Goal: Task Accomplishment & Management: Use online tool/utility

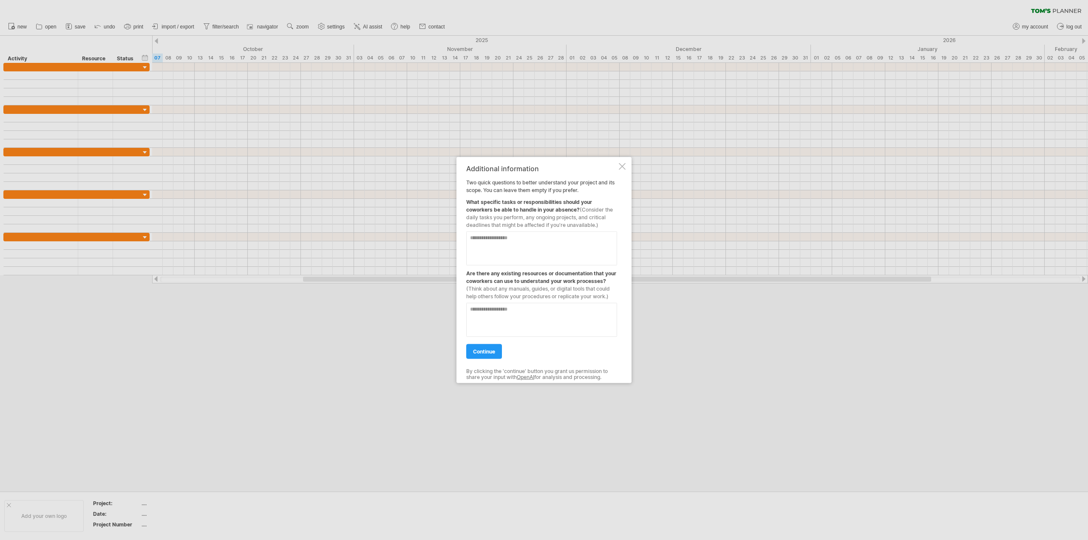
click at [624, 163] on div at bounding box center [622, 166] width 7 height 7
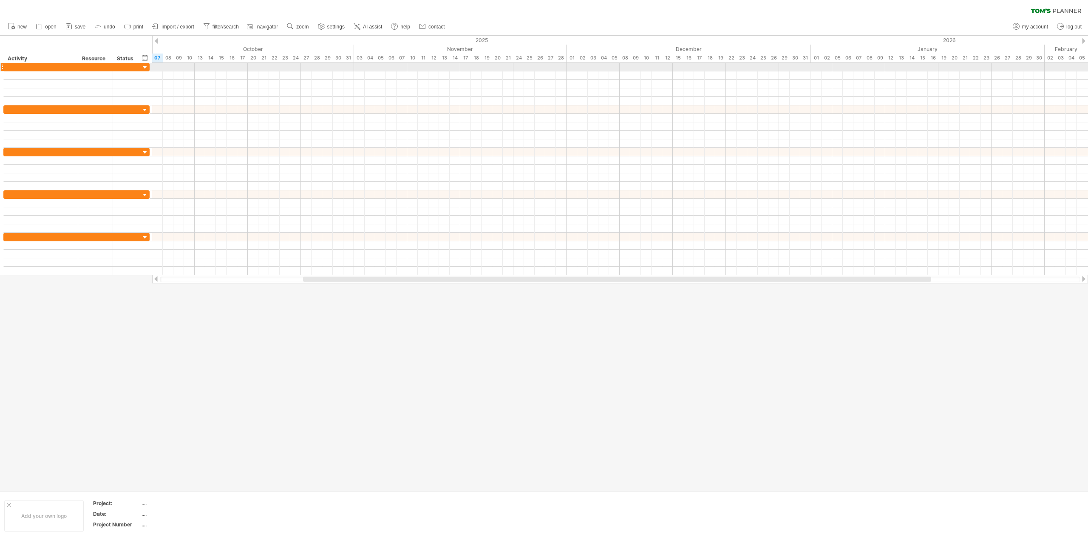
click at [143, 67] on div at bounding box center [145, 68] width 8 height 8
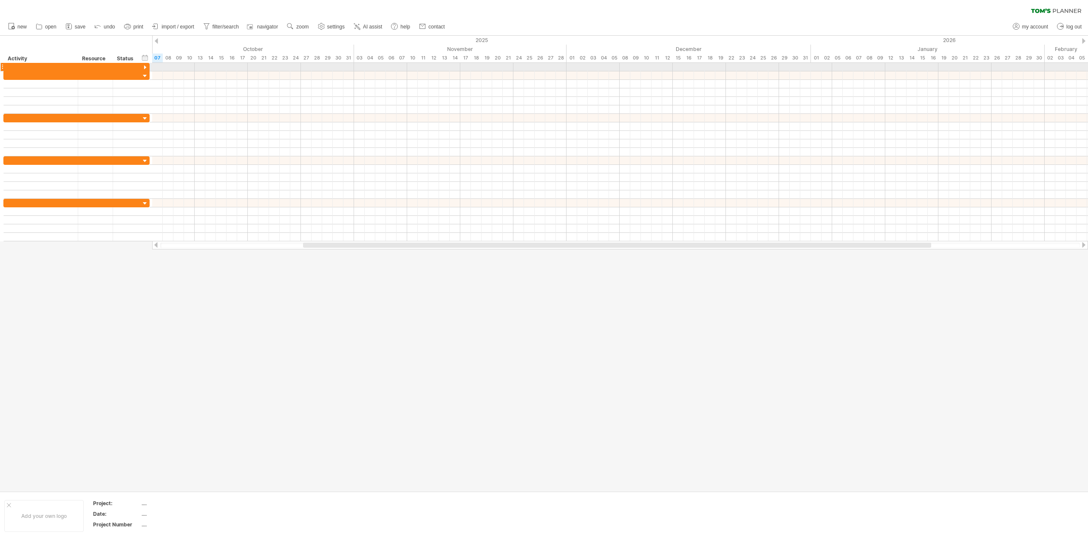
click at [143, 67] on div at bounding box center [145, 68] width 8 height 8
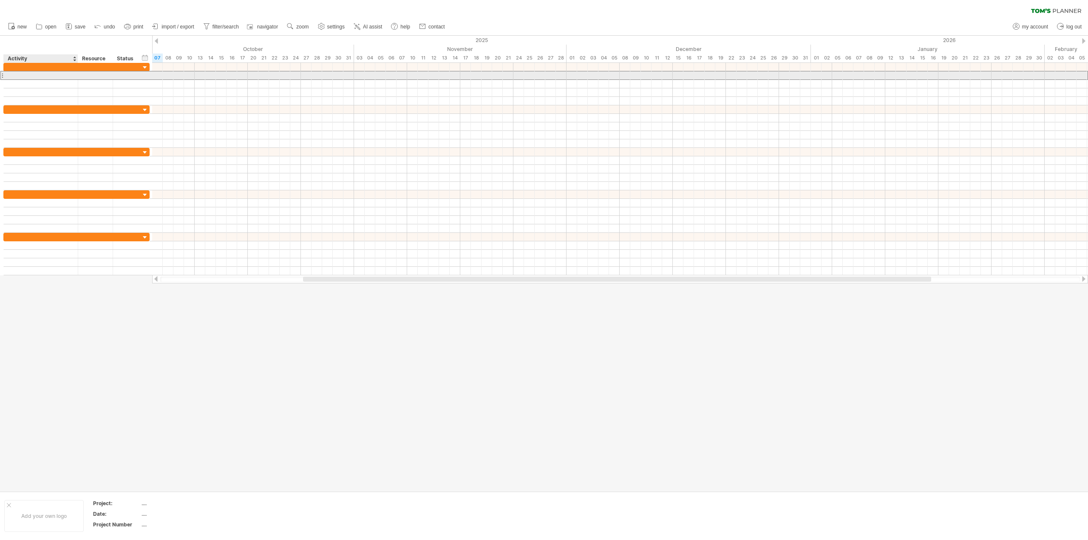
click at [28, 77] on div at bounding box center [40, 75] width 65 height 8
type input "**********"
click at [159, 76] on div at bounding box center [620, 75] width 936 height 8
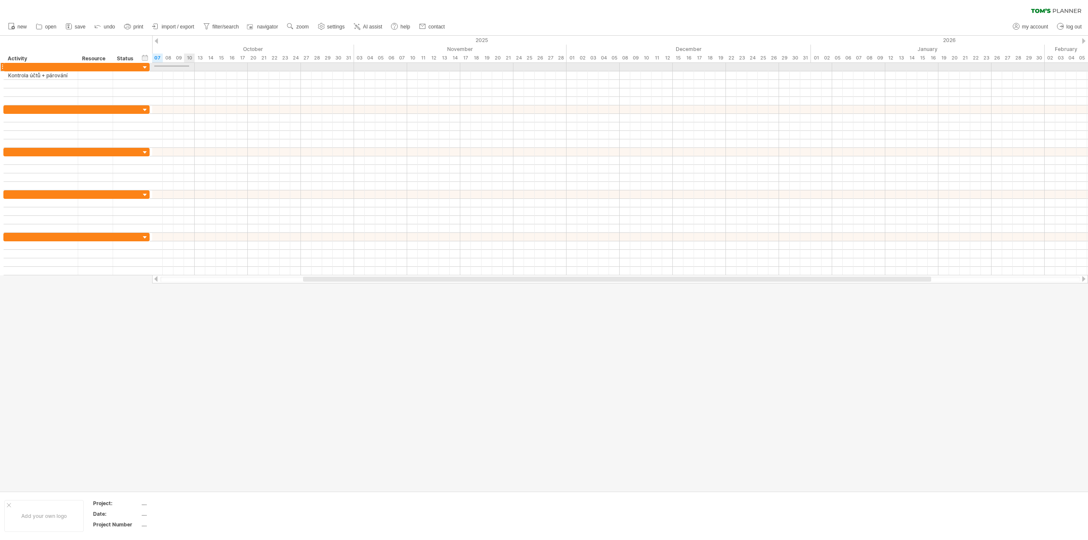
drag, startPoint x: 154, startPoint y: 65, endPoint x: 189, endPoint y: 67, distance: 34.9
click at [189, 67] on div at bounding box center [620, 67] width 936 height 8
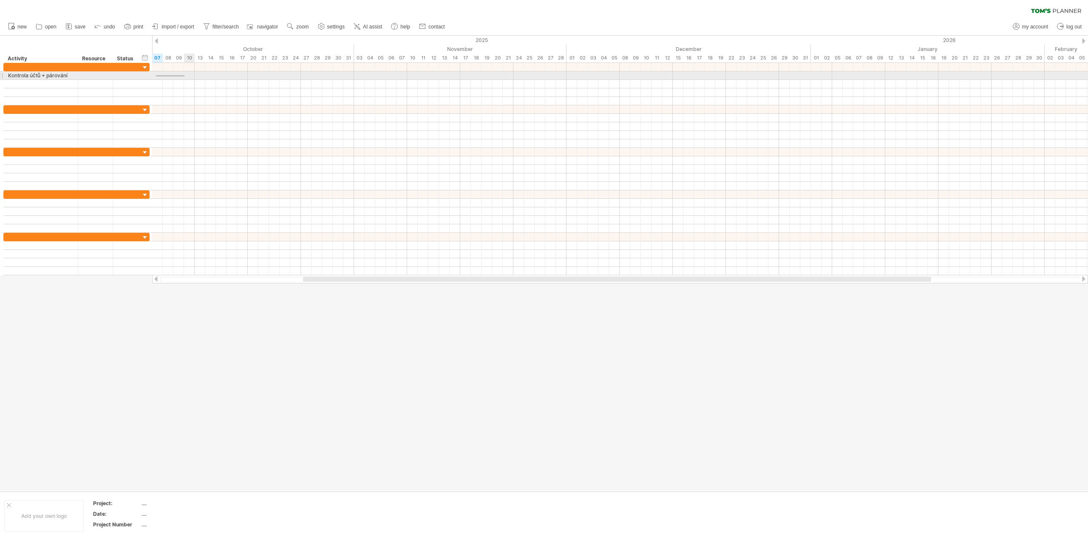
drag, startPoint x: 156, startPoint y: 75, endPoint x: 187, endPoint y: 76, distance: 30.6
click at [187, 76] on div at bounding box center [620, 75] width 936 height 8
click at [181, 85] on div "add time block" at bounding box center [186, 86] width 59 height 14
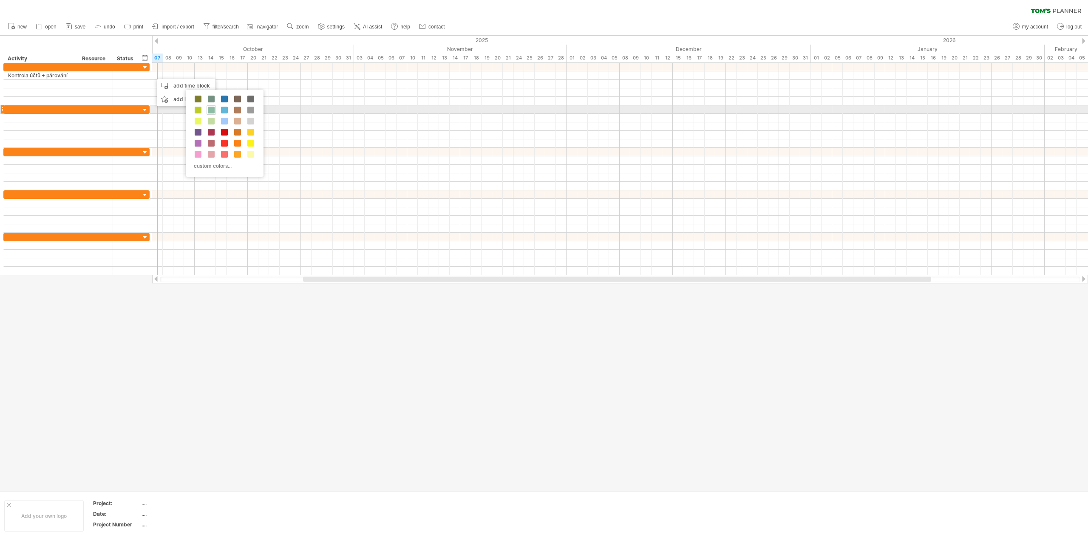
click at [213, 110] on span at bounding box center [211, 110] width 7 height 7
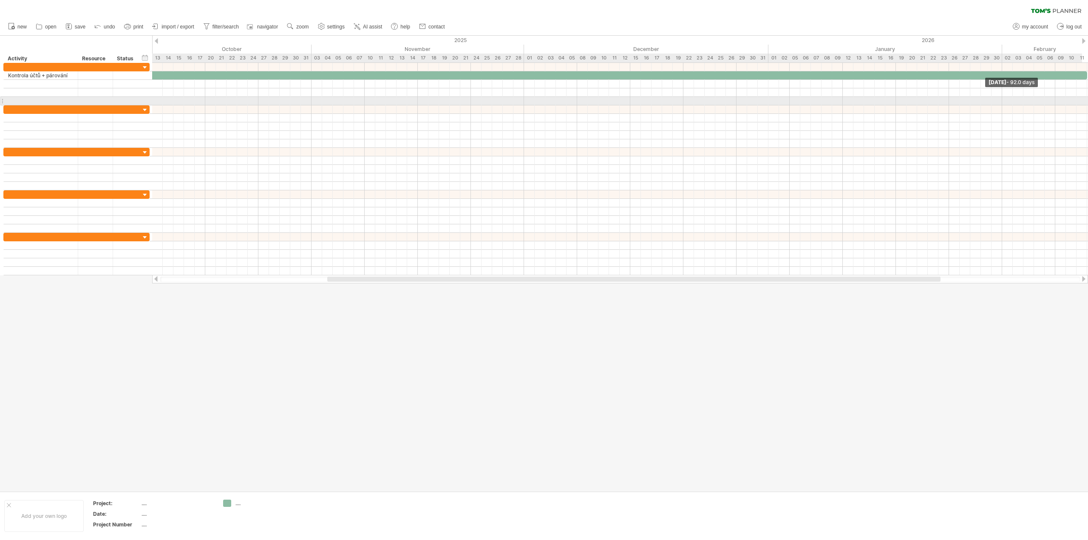
drag, startPoint x: 162, startPoint y: 76, endPoint x: 1113, endPoint y: 101, distance: 951.9
click at [1088, 101] on html "progress(100%) Trying to reach [DOMAIN_NAME] Connected again... 0% clear filter…" at bounding box center [544, 271] width 1088 height 542
click at [1062, 75] on span at bounding box center [1060, 75] width 3 height 8
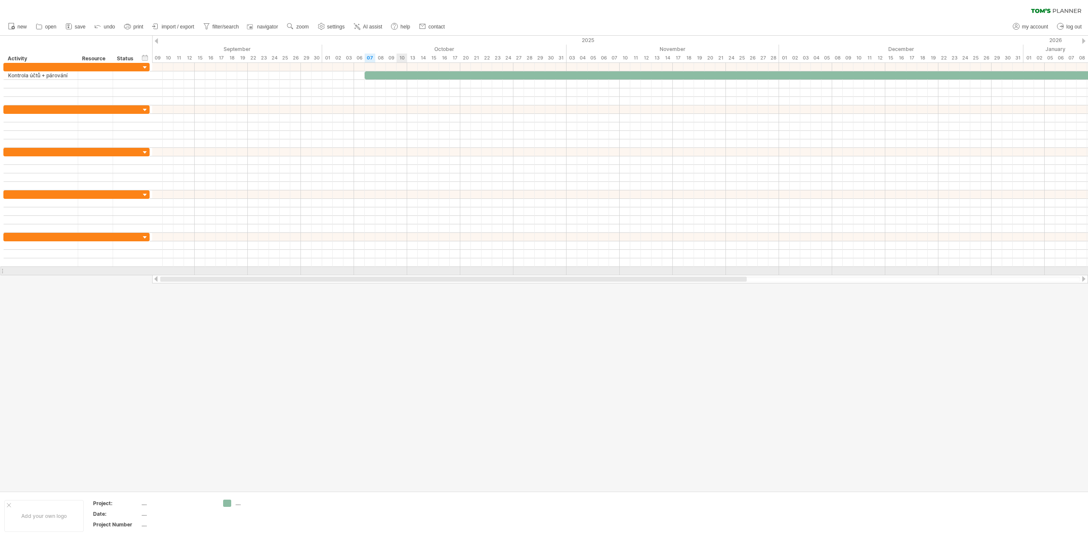
drag, startPoint x: 805, startPoint y: 281, endPoint x: 392, endPoint y: 265, distance: 413.0
click at [403, 270] on div "Trying to reach [DOMAIN_NAME] Connected again... 0% clear filter new" at bounding box center [544, 270] width 1088 height 540
drag, startPoint x: 373, startPoint y: 278, endPoint x: 462, endPoint y: 278, distance: 89.7
click at [462, 278] on div at bounding box center [658, 279] width 586 height 5
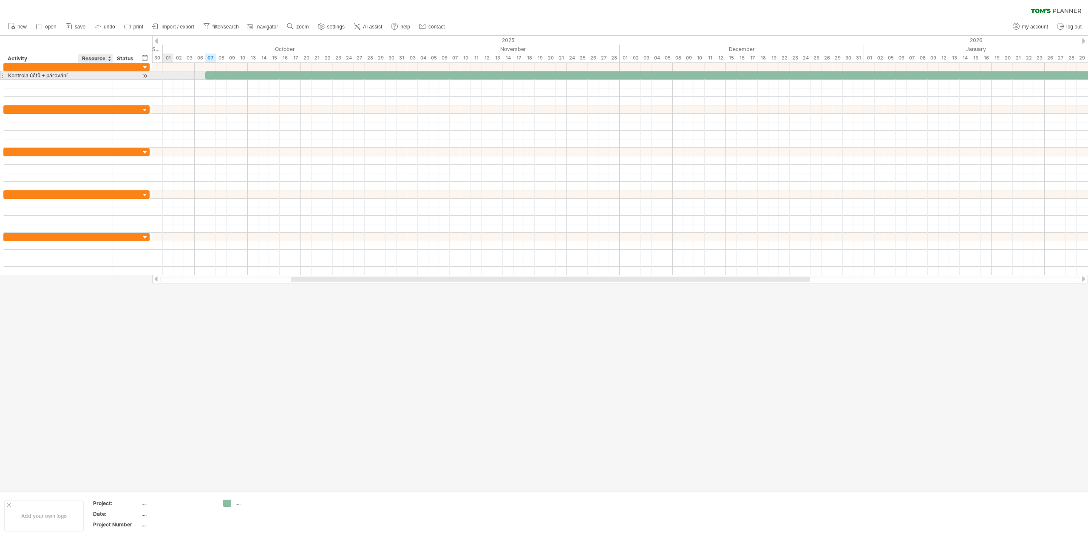
click at [94, 76] on div at bounding box center [95, 75] width 26 height 8
click at [130, 76] on div at bounding box center [126, 75] width 19 height 8
click at [94, 76] on div at bounding box center [95, 75] width 26 height 8
type input "*****"
click at [141, 74] on div "**********" at bounding box center [76, 75] width 146 height 9
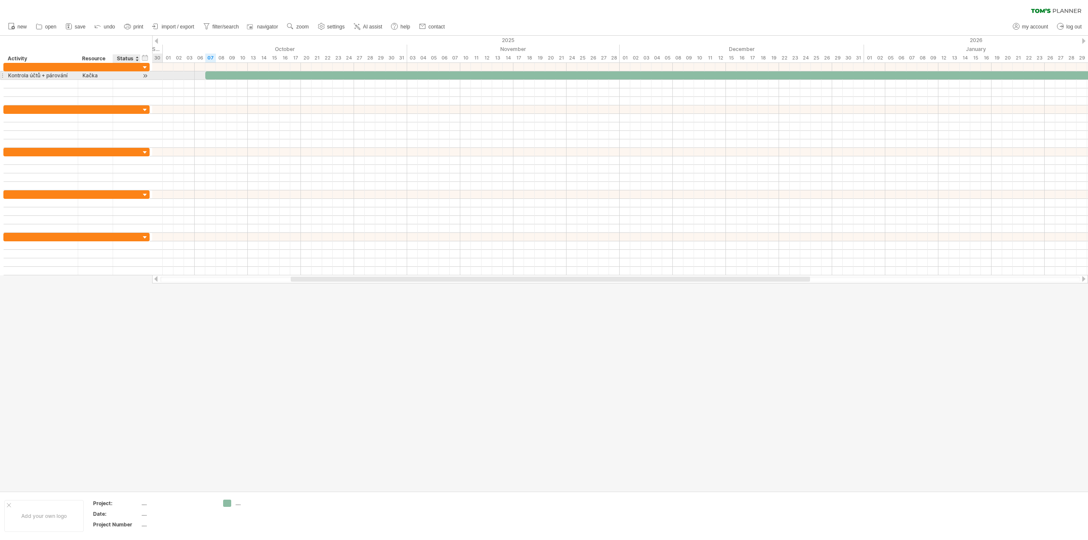
click at [144, 76] on div at bounding box center [145, 75] width 8 height 9
click at [145, 76] on div at bounding box center [145, 75] width 8 height 9
click at [124, 72] on div at bounding box center [126, 75] width 19 height 8
click at [123, 76] on input "text" at bounding box center [126, 75] width 19 height 8
click at [147, 67] on div at bounding box center [145, 68] width 8 height 8
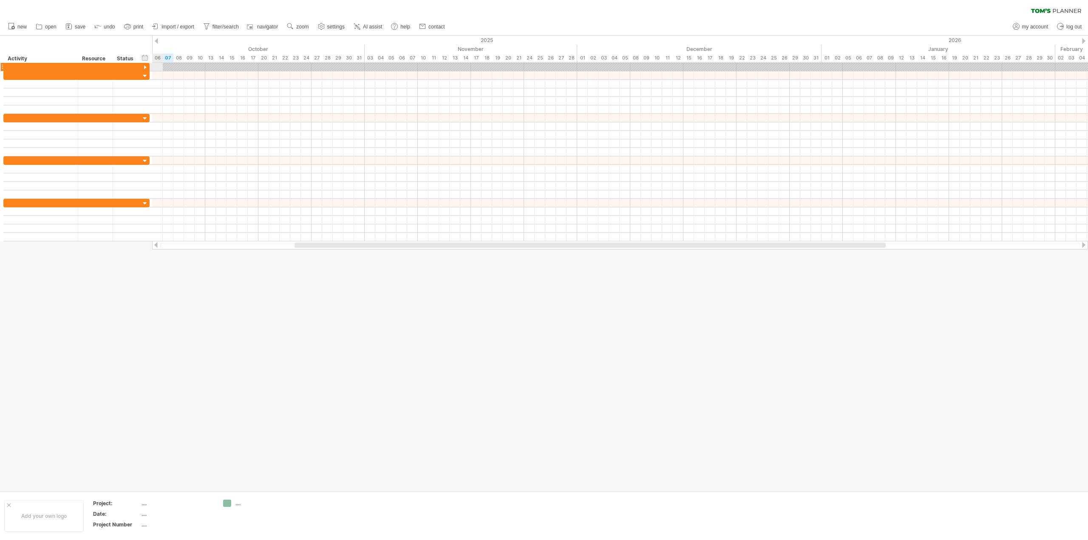
click at [147, 67] on div at bounding box center [145, 68] width 8 height 8
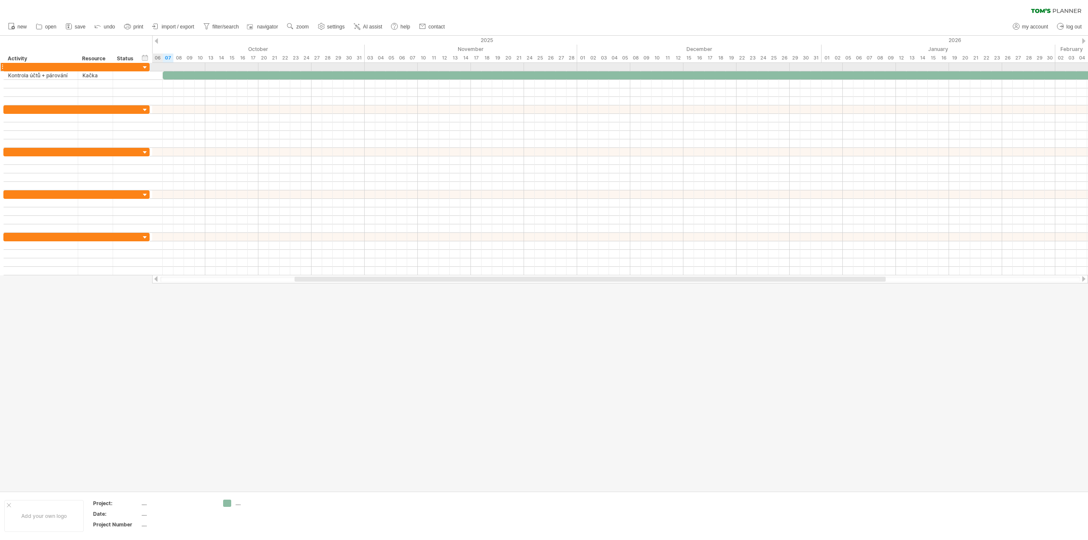
click at [147, 67] on div at bounding box center [145, 68] width 8 height 8
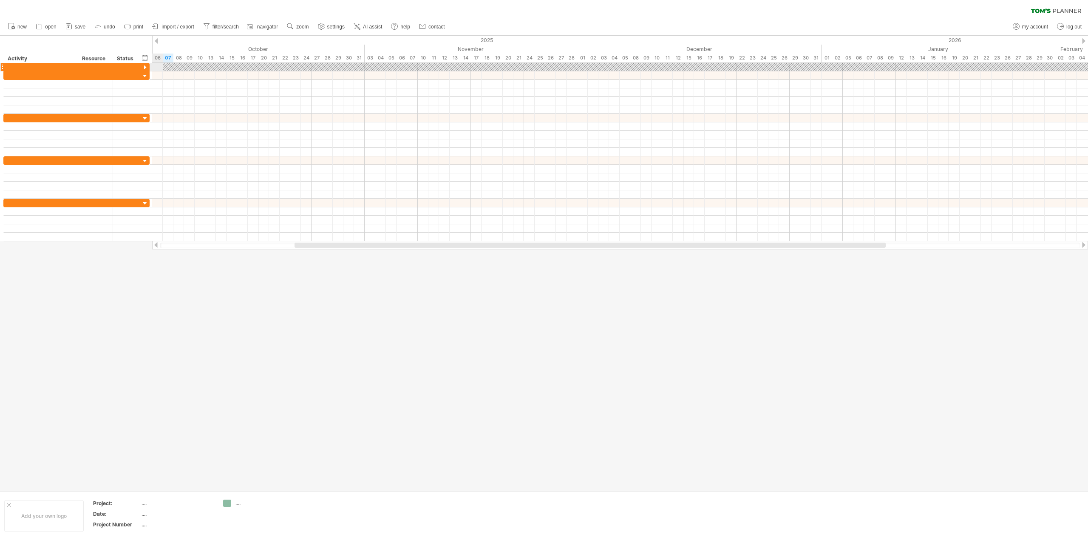
click at [147, 67] on div at bounding box center [145, 68] width 8 height 8
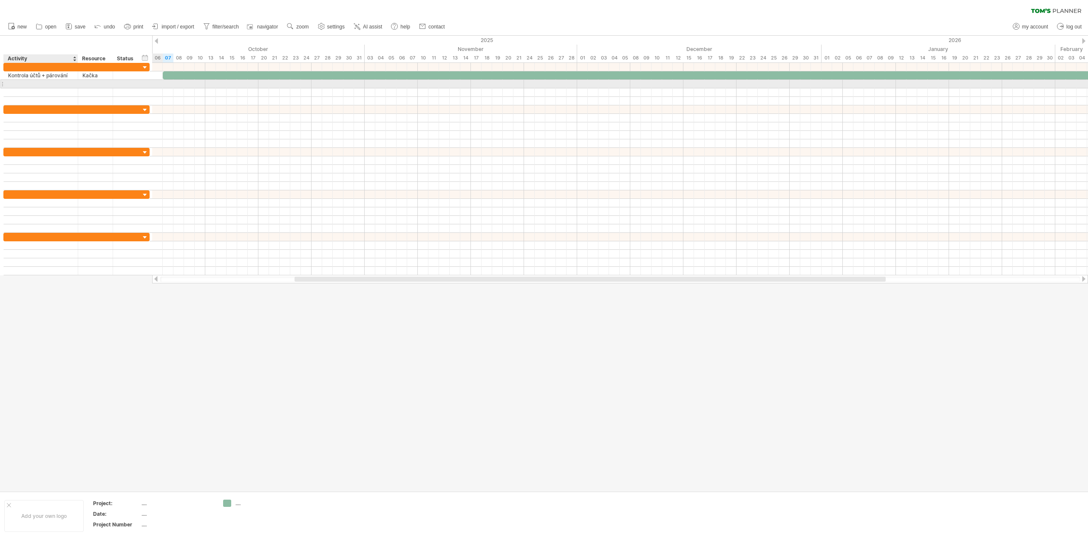
click at [50, 83] on div at bounding box center [40, 84] width 65 height 8
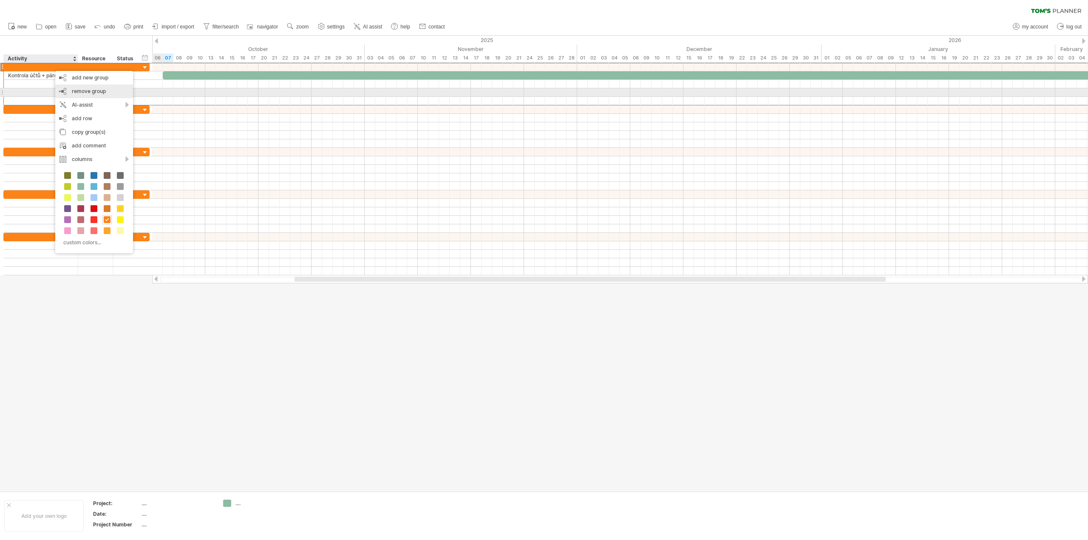
click at [115, 94] on div "remove group remove selected groups" at bounding box center [94, 92] width 78 height 14
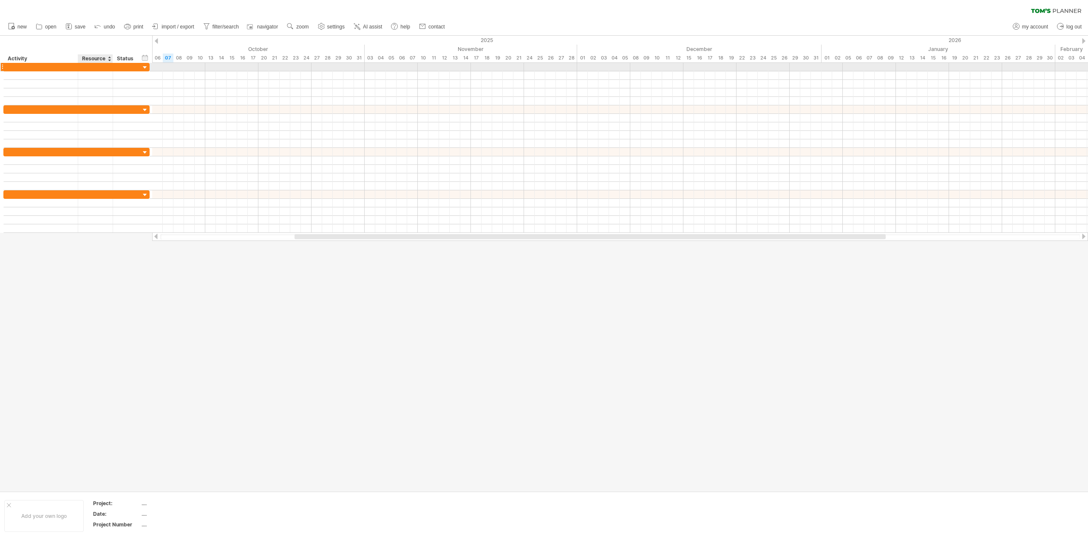
click at [83, 68] on div at bounding box center [95, 67] width 26 height 8
click at [142, 66] on div at bounding box center [145, 68] width 8 height 8
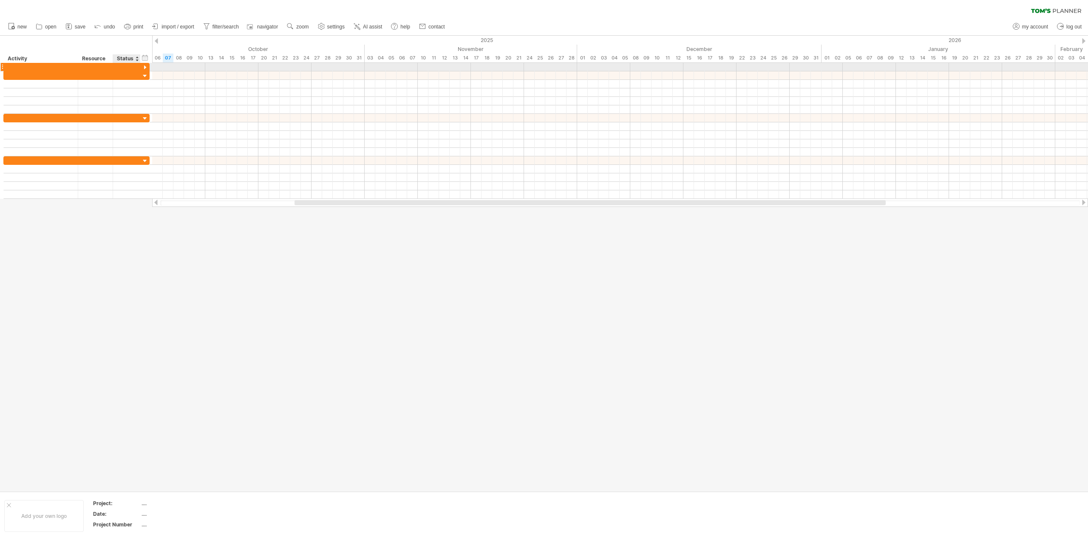
click at [142, 66] on div at bounding box center [145, 68] width 8 height 8
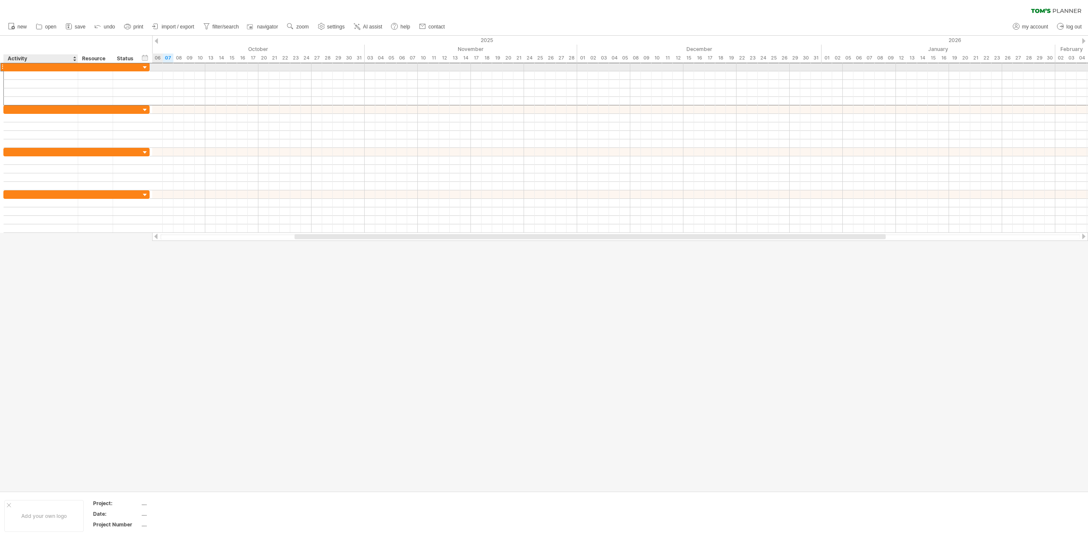
click at [23, 67] on div at bounding box center [40, 67] width 65 height 8
type input "**********"
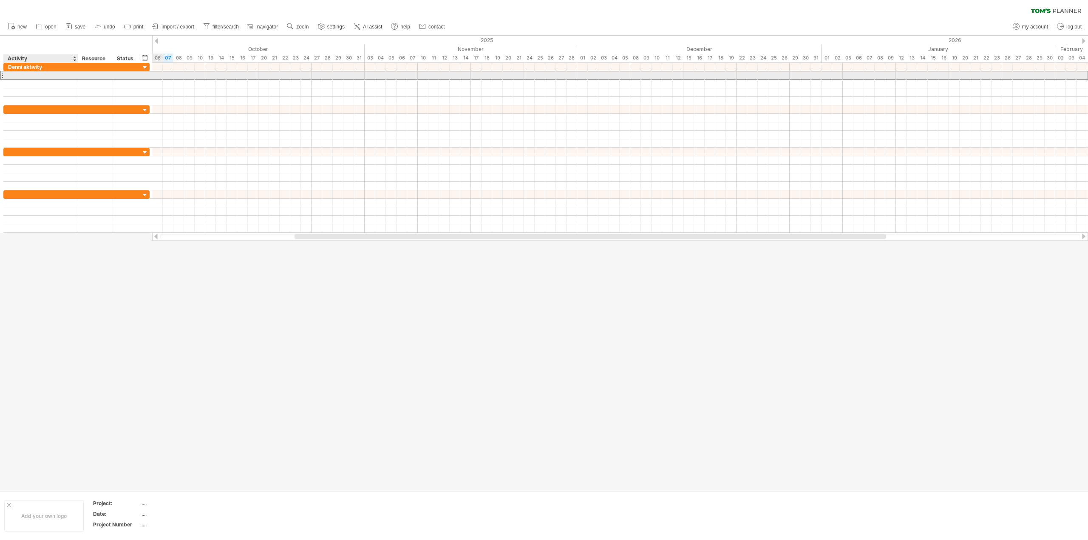
click at [26, 76] on div at bounding box center [40, 75] width 65 height 8
type input "**********"
click at [168, 74] on div at bounding box center [620, 75] width 936 height 8
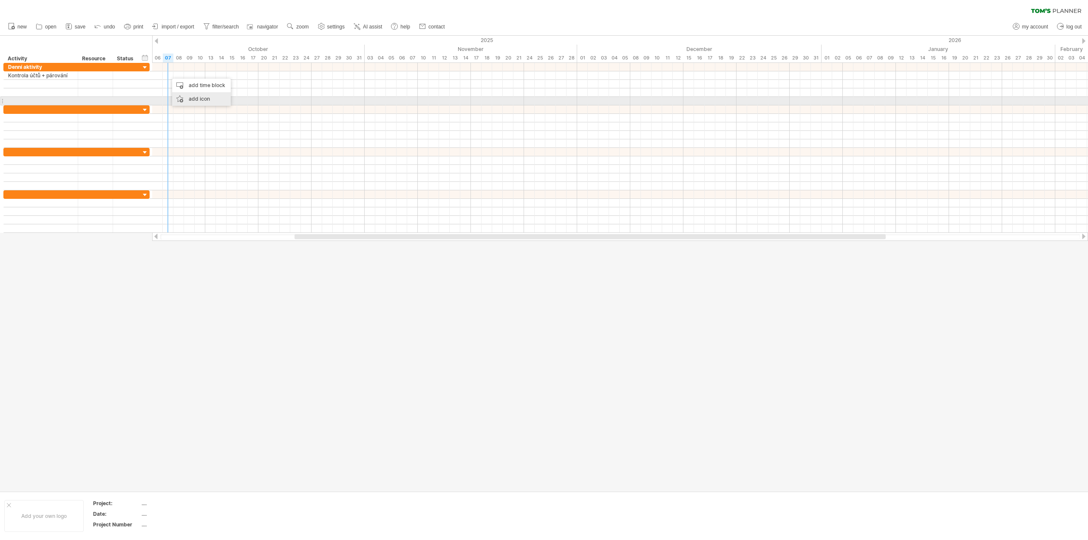
click at [206, 99] on div "add icon" at bounding box center [201, 99] width 59 height 14
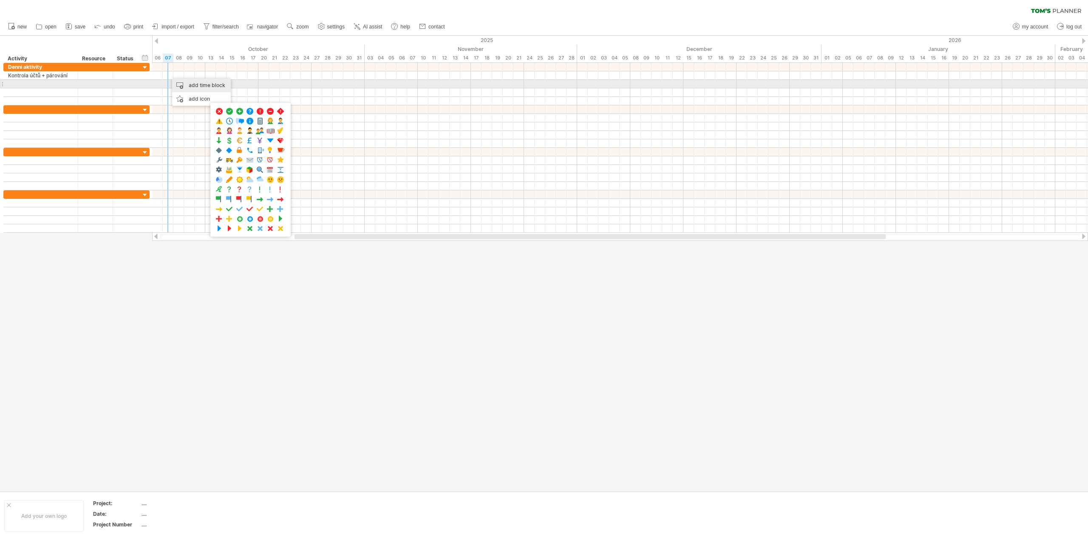
click at [204, 87] on div "add time block" at bounding box center [201, 86] width 59 height 14
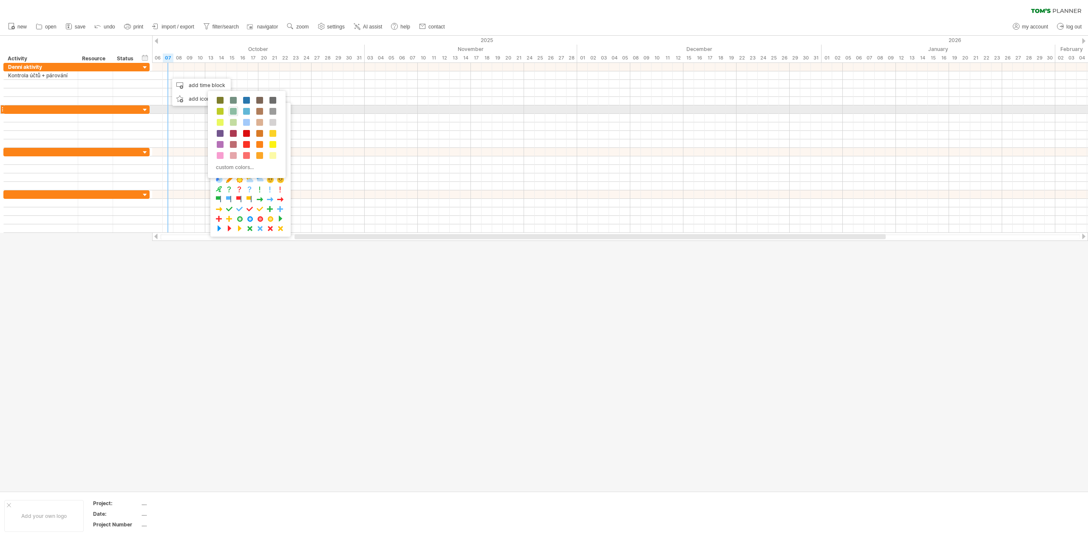
click at [236, 111] on span at bounding box center [233, 111] width 7 height 7
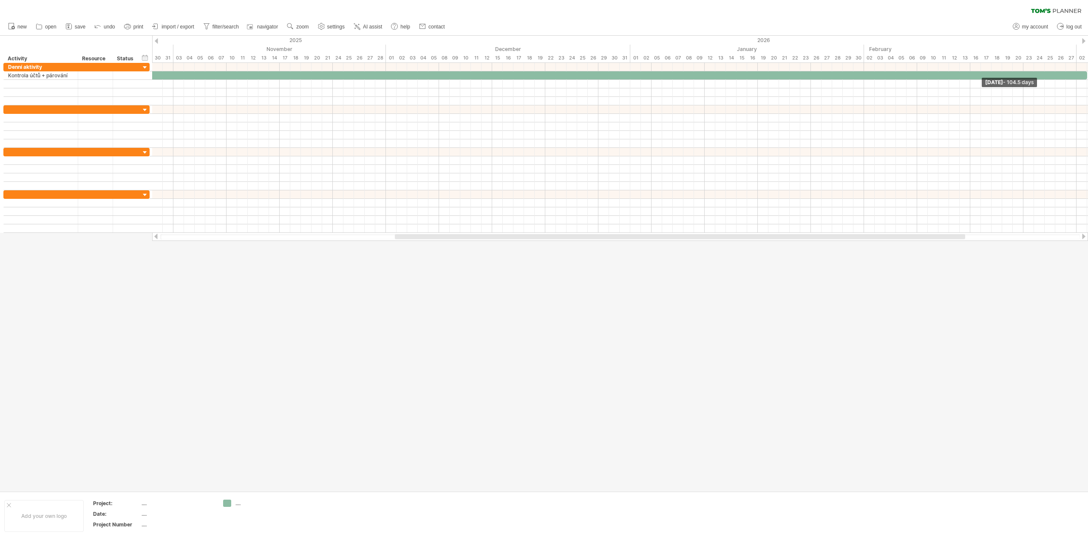
drag, startPoint x: 178, startPoint y: 79, endPoint x: 1135, endPoint y: 55, distance: 957.4
click at [1088, 55] on html "progress(100%) Trying to reach [DOMAIN_NAME] Connected again... 0% clear filter…" at bounding box center [544, 271] width 1088 height 542
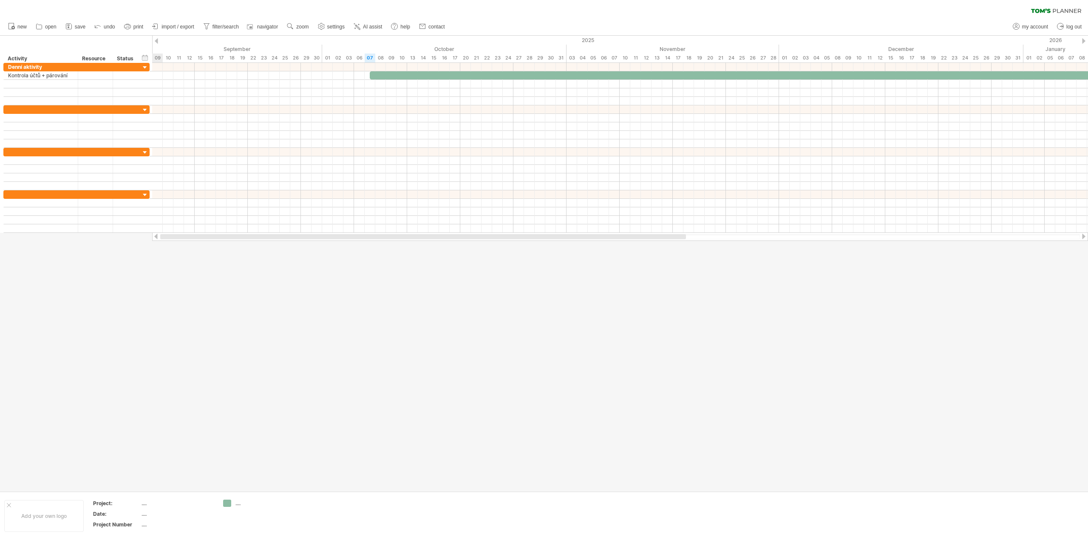
drag, startPoint x: 534, startPoint y: 235, endPoint x: 190, endPoint y: 235, distance: 344.2
click at [190, 235] on div at bounding box center [423, 236] width 526 height 5
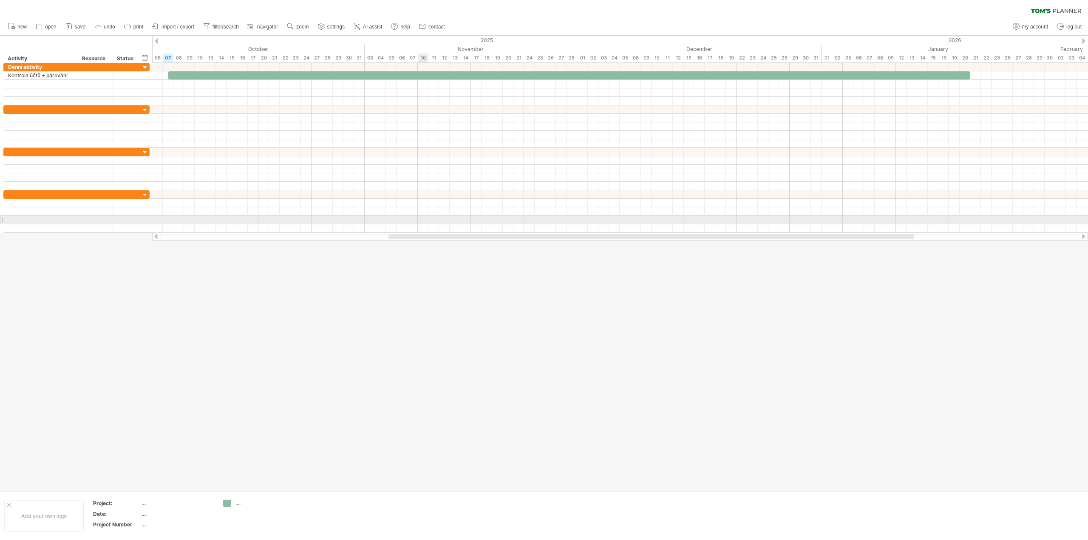
drag, startPoint x: 311, startPoint y: 235, endPoint x: 422, endPoint y: 221, distance: 111.4
click at [422, 221] on div "Trying to reach [DOMAIN_NAME] Connected again... 0% clear filter new" at bounding box center [544, 270] width 1088 height 540
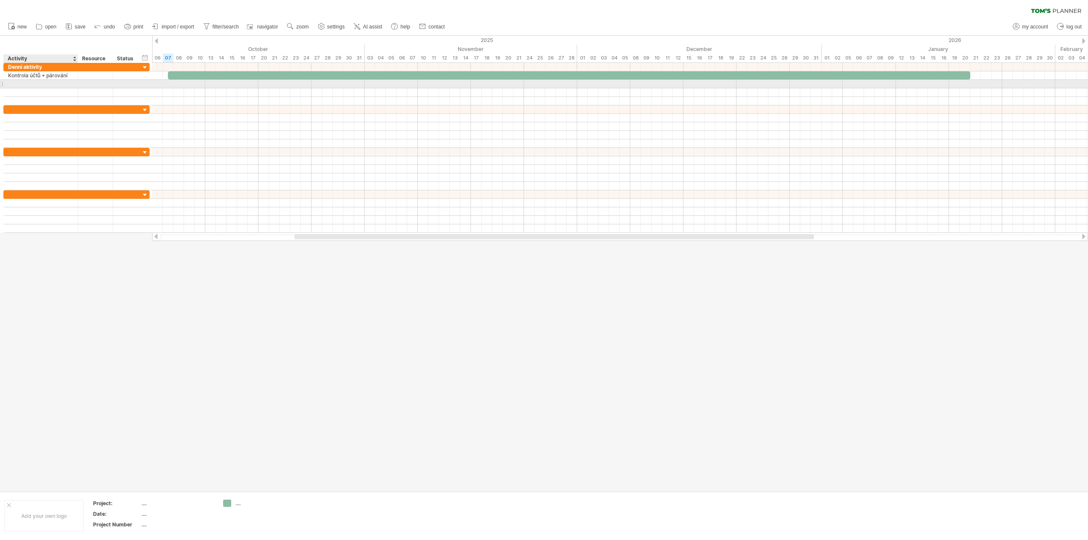
click at [23, 88] on div at bounding box center [40, 84] width 65 height 8
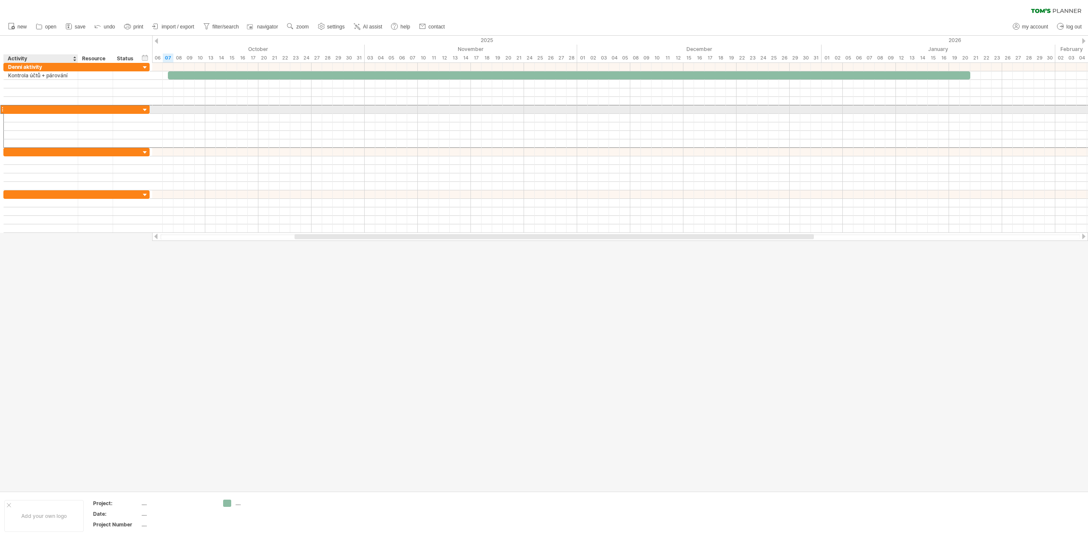
click at [24, 108] on div at bounding box center [40, 109] width 65 height 8
type input "*********"
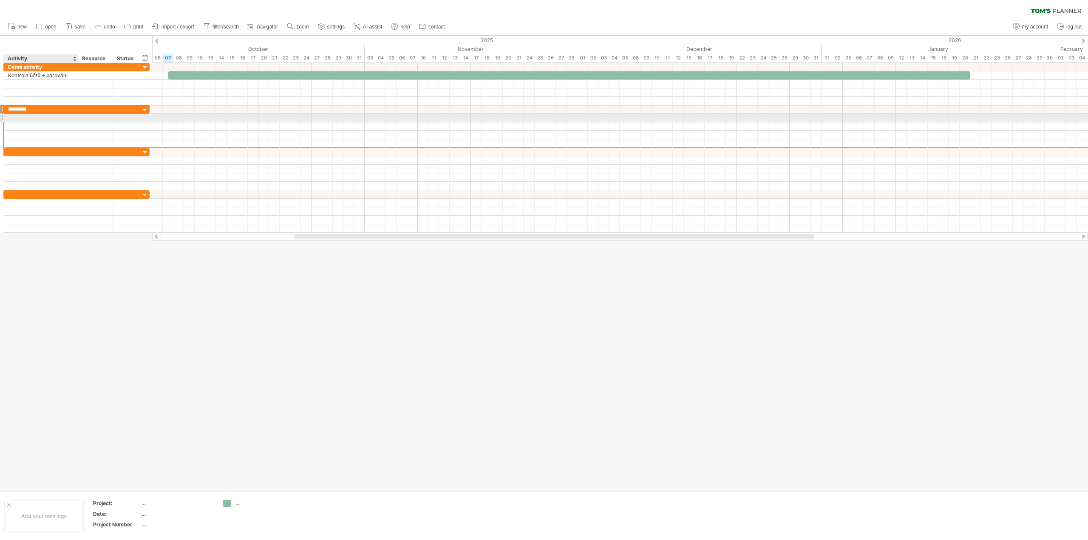
click at [24, 119] on div at bounding box center [40, 118] width 65 height 8
type input "**********"
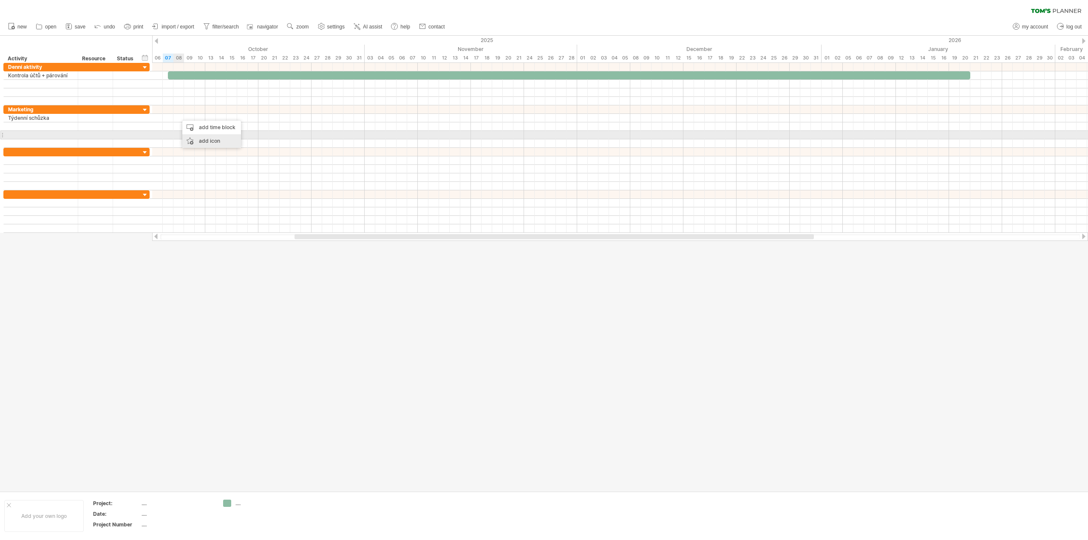
click at [201, 136] on div "add icon" at bounding box center [211, 141] width 59 height 14
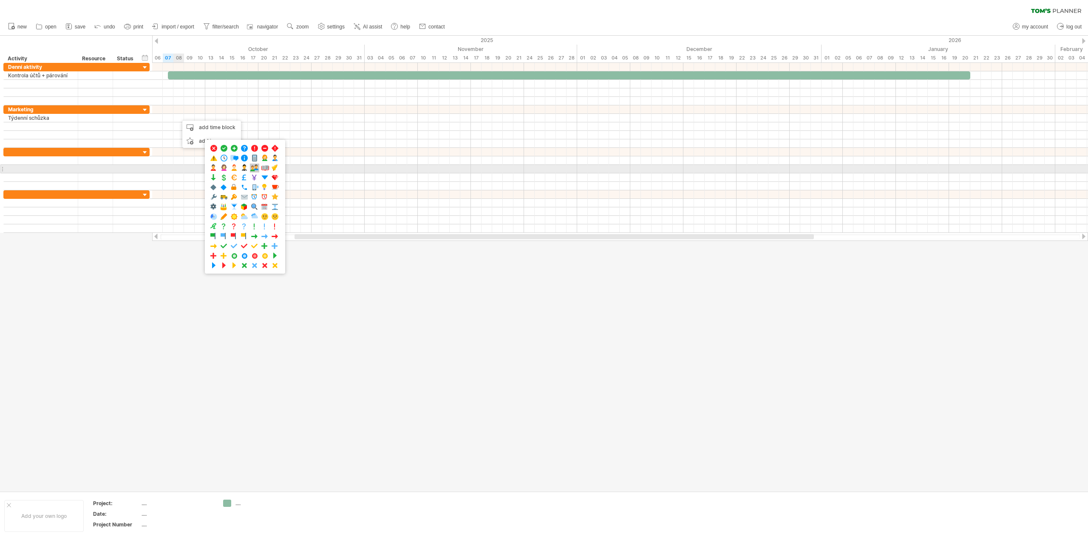
click at [258, 166] on span at bounding box center [254, 168] width 8 height 8
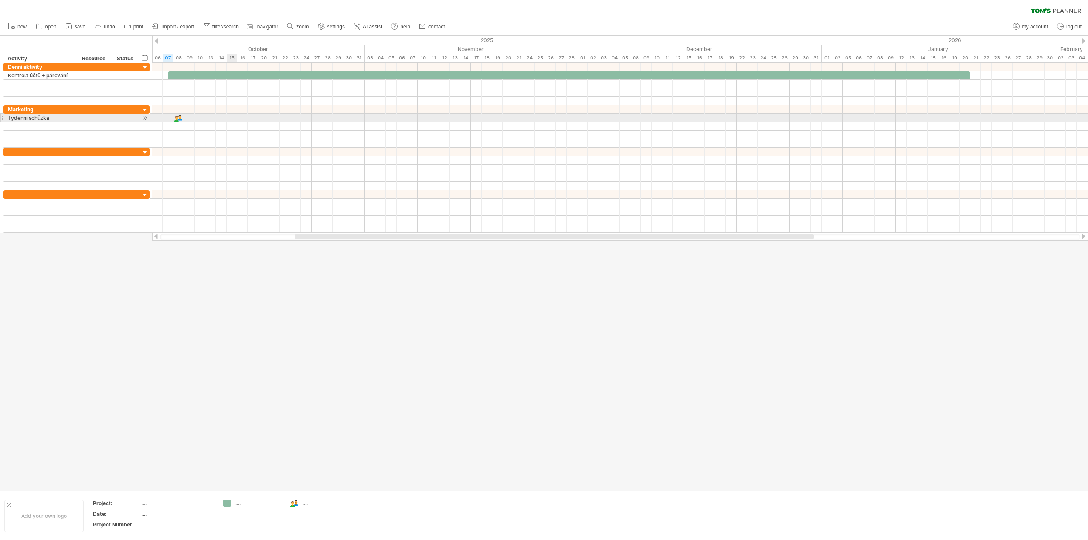
click at [228, 117] on div at bounding box center [620, 118] width 936 height 8
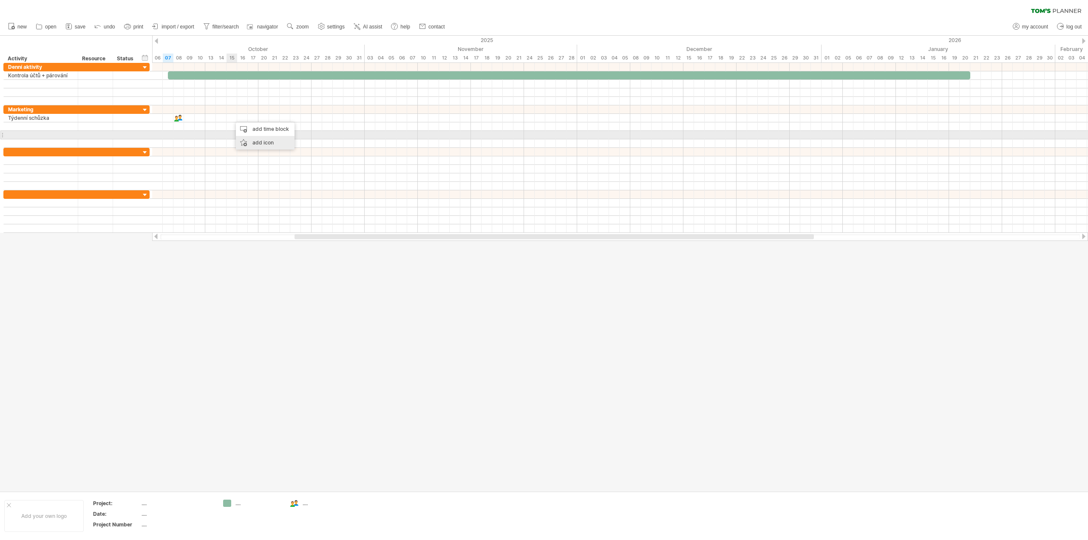
click at [243, 137] on div "add icon" at bounding box center [265, 143] width 59 height 14
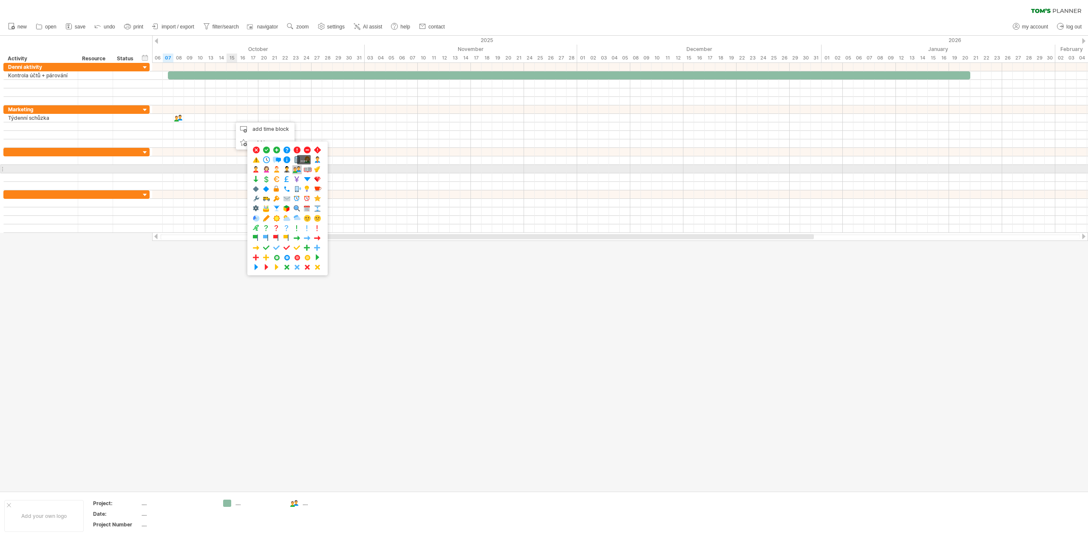
click at [301, 170] on span at bounding box center [297, 170] width 8 height 8
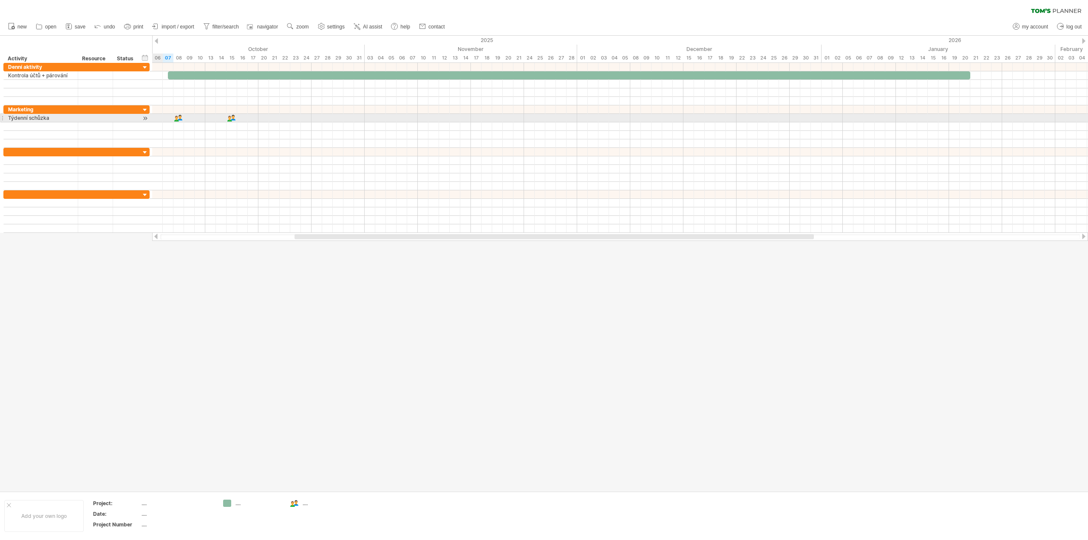
click at [146, 119] on div at bounding box center [145, 118] width 8 height 9
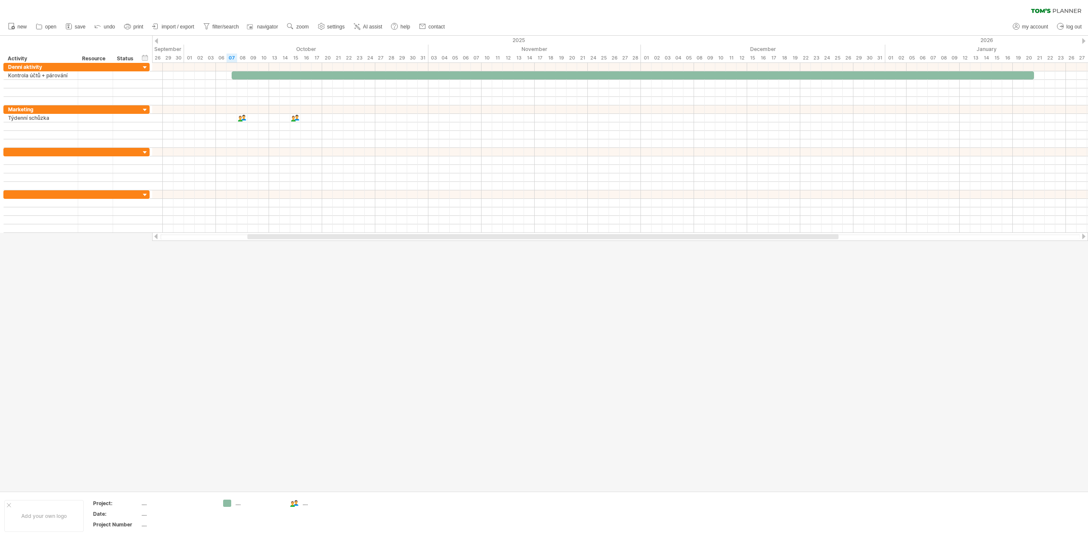
drag, startPoint x: 337, startPoint y: 237, endPoint x: 289, endPoint y: 236, distance: 48.0
click at [289, 236] on div at bounding box center [542, 236] width 591 height 5
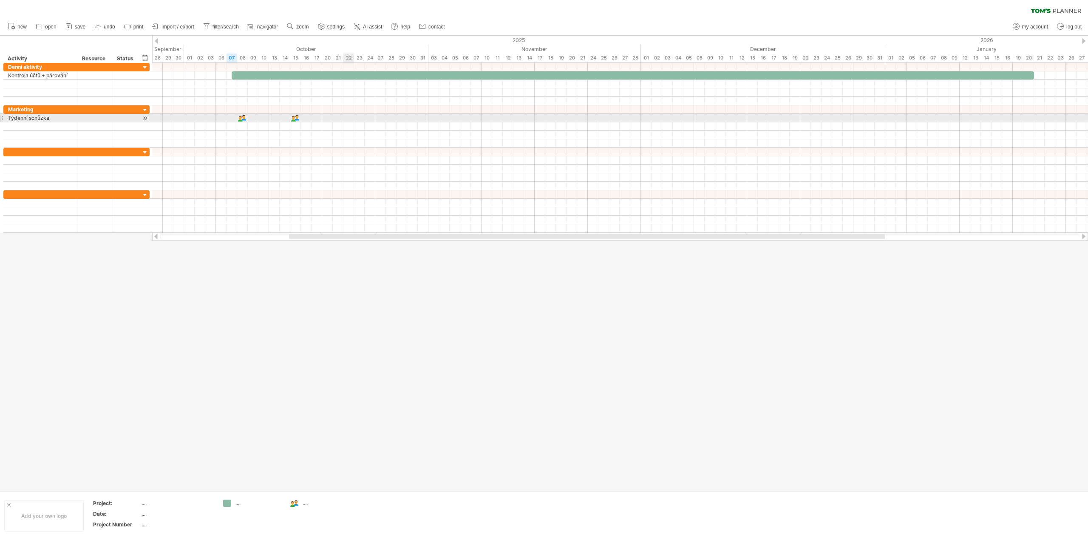
click at [348, 120] on div at bounding box center [620, 118] width 936 height 8
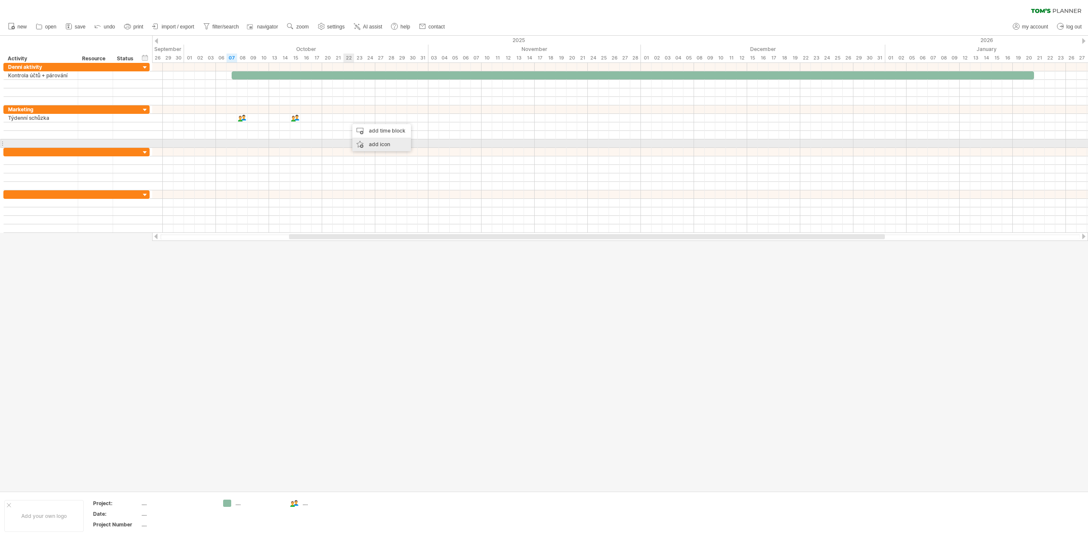
click at [374, 142] on div "add icon" at bounding box center [381, 145] width 59 height 14
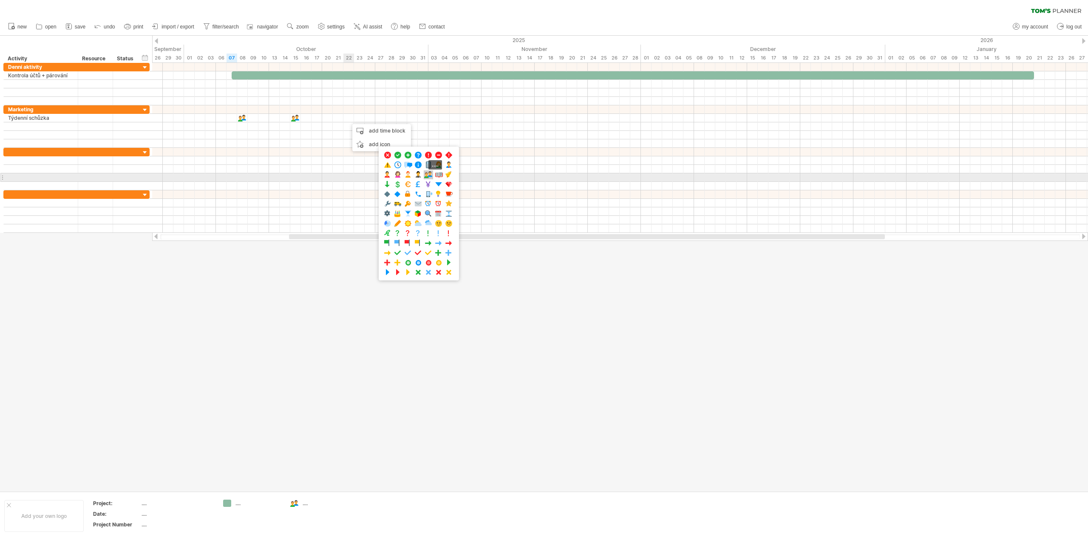
click at [431, 173] on span at bounding box center [428, 175] width 8 height 8
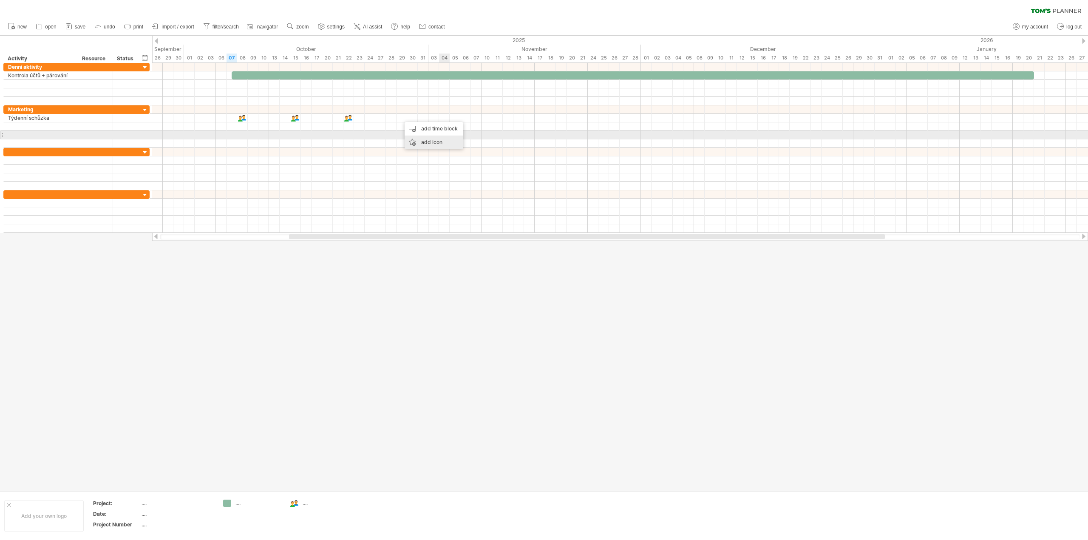
click at [447, 137] on div "add icon" at bounding box center [434, 143] width 59 height 14
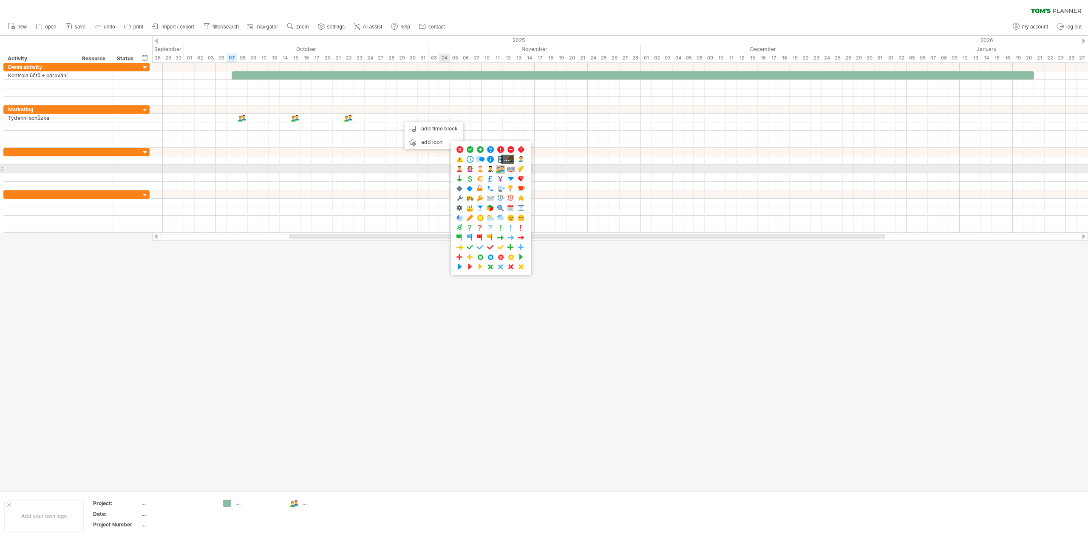
click at [505, 173] on div "...." at bounding box center [500, 169] width 9 height 9
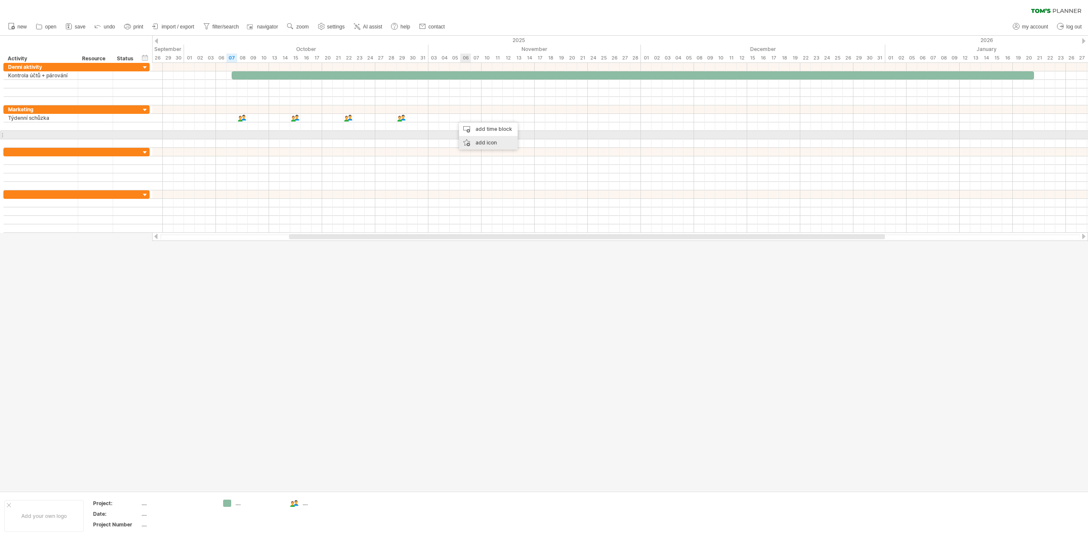
click at [493, 139] on div "add icon" at bounding box center [488, 143] width 59 height 14
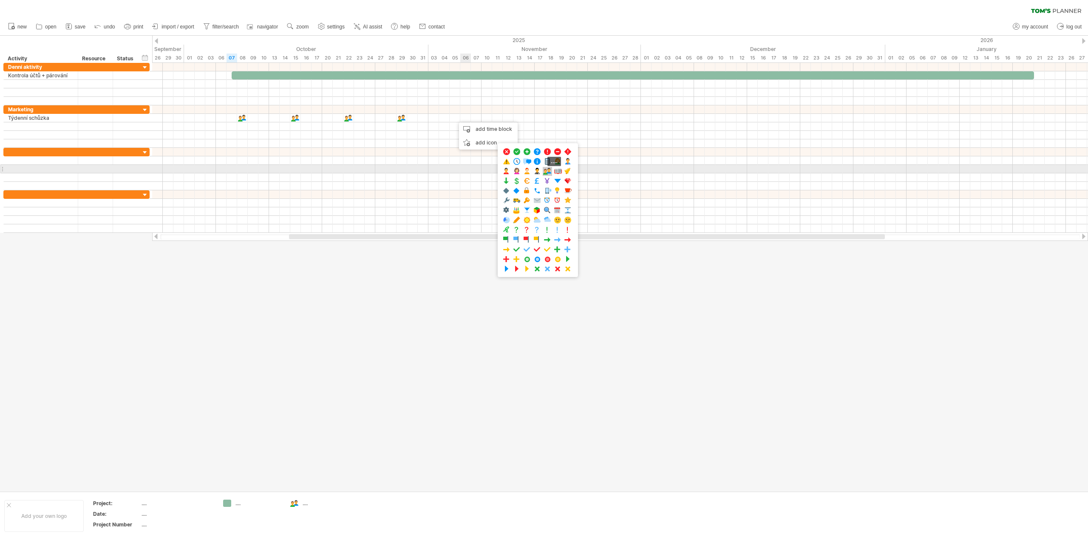
click at [550, 170] on span at bounding box center [547, 171] width 8 height 8
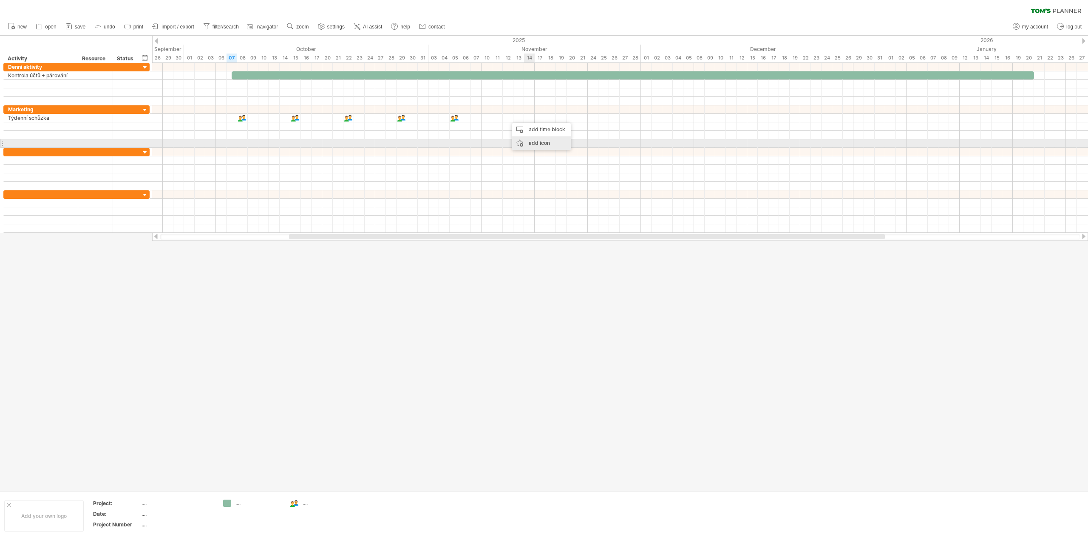
click at [539, 144] on div "add icon" at bounding box center [541, 143] width 59 height 14
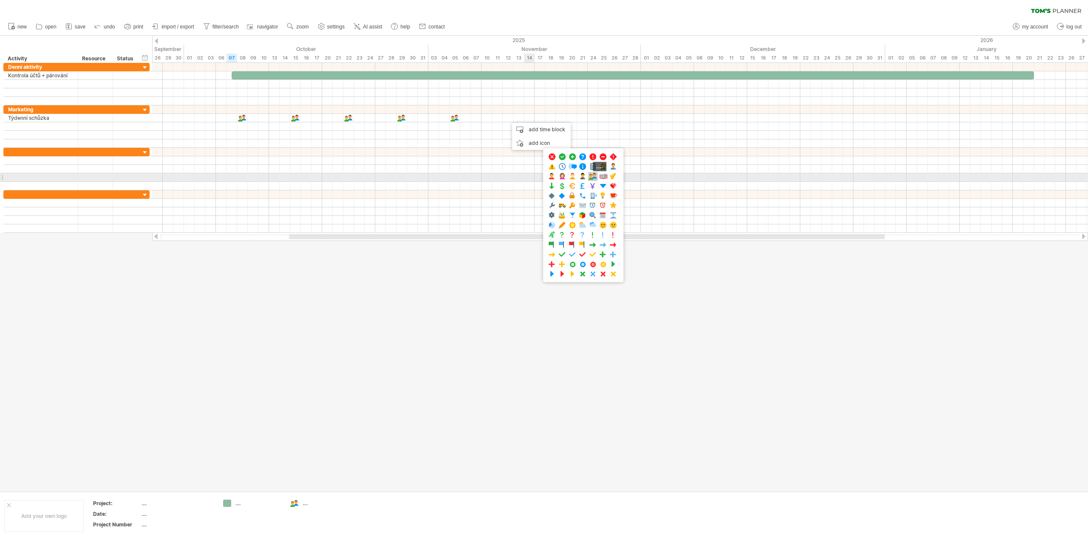
click at [595, 175] on span at bounding box center [593, 177] width 8 height 8
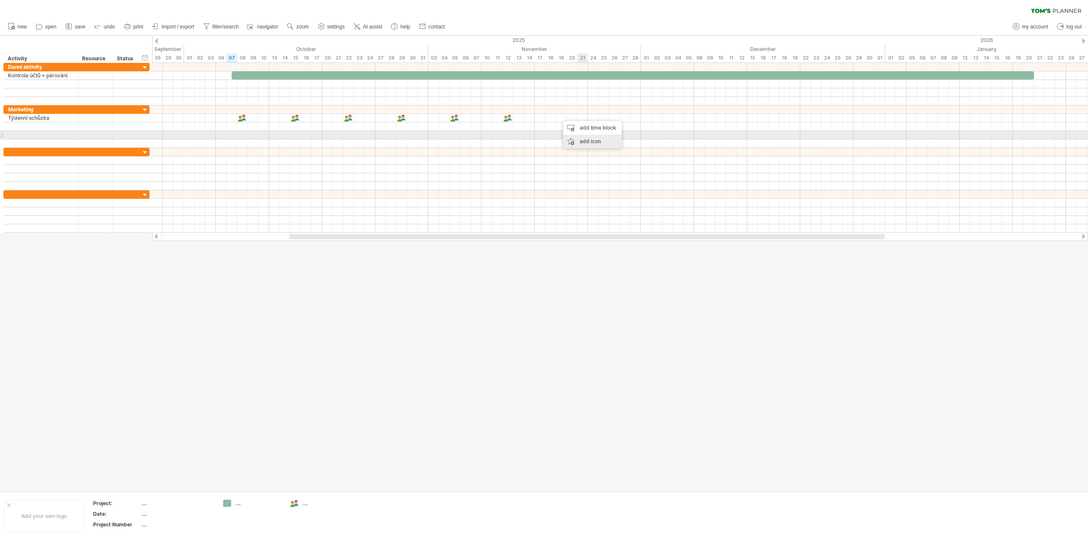
click at [591, 139] on div "add icon" at bounding box center [592, 142] width 59 height 14
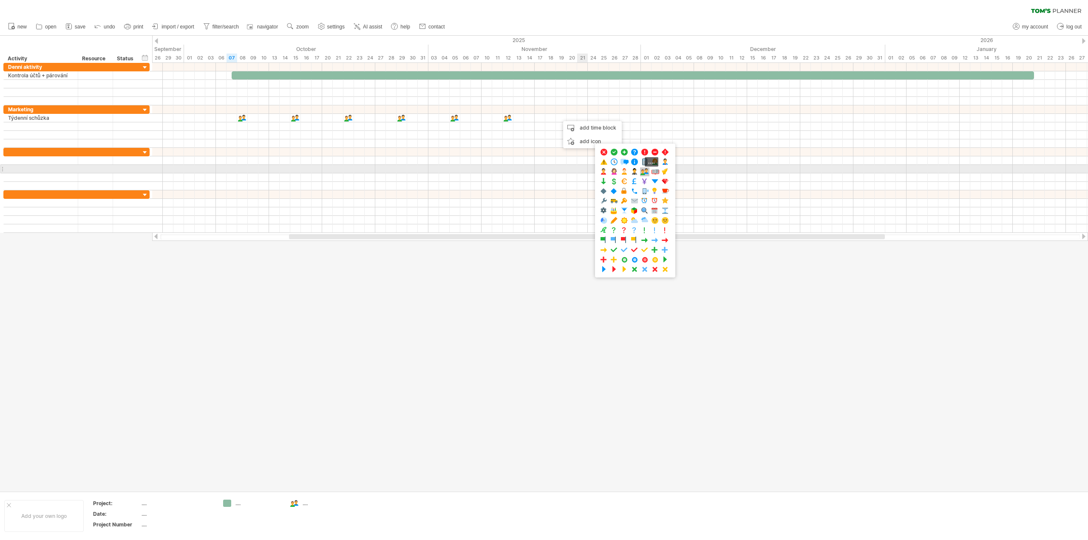
click at [645, 173] on span at bounding box center [644, 172] width 8 height 8
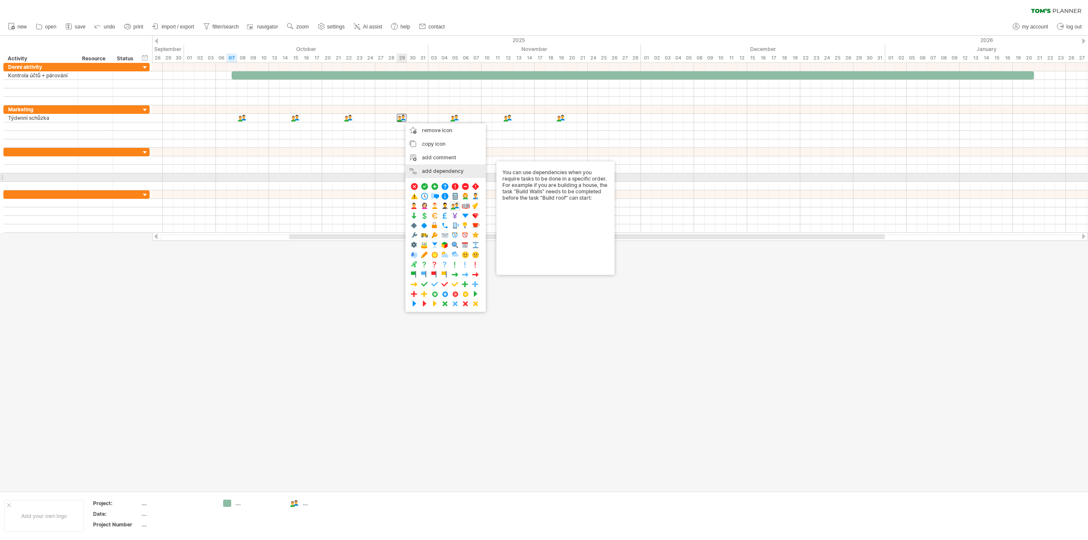
click at [434, 175] on div "add dependency You can use dependencies when you require tasks to be done in a …" at bounding box center [445, 171] width 80 height 14
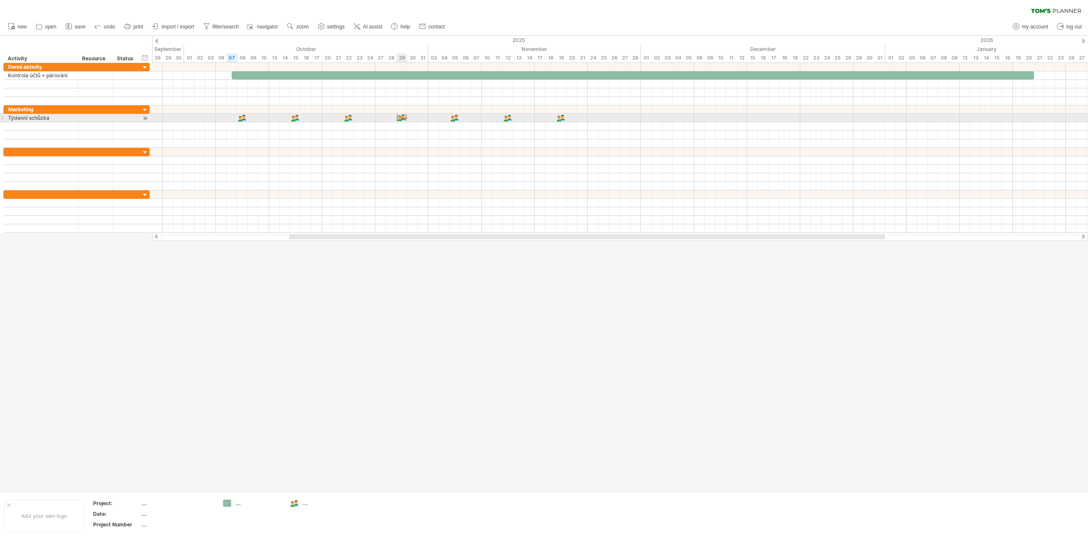
click at [403, 119] on div at bounding box center [401, 117] width 9 height 8
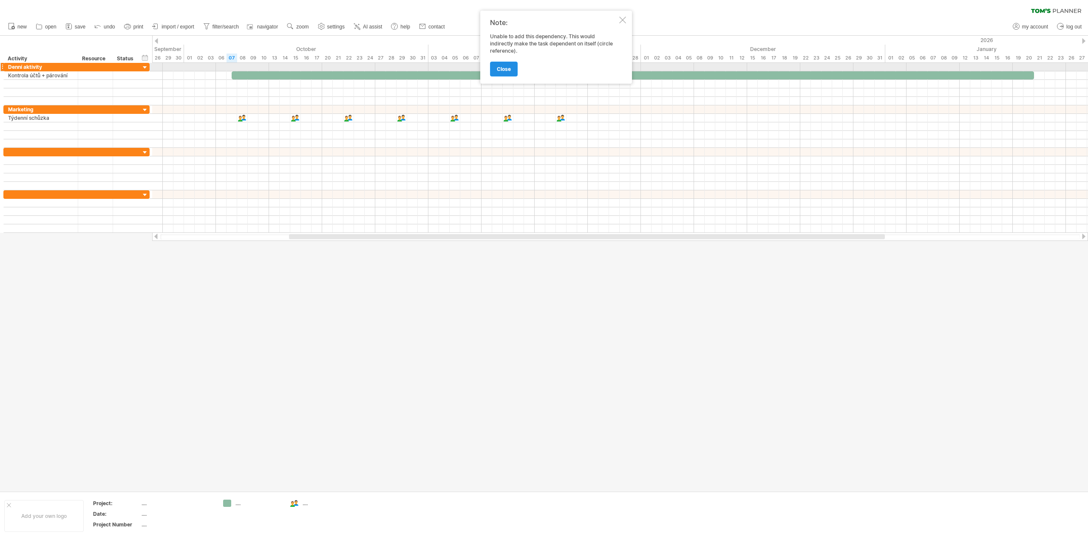
click at [506, 69] on span "close" at bounding box center [504, 69] width 14 height 6
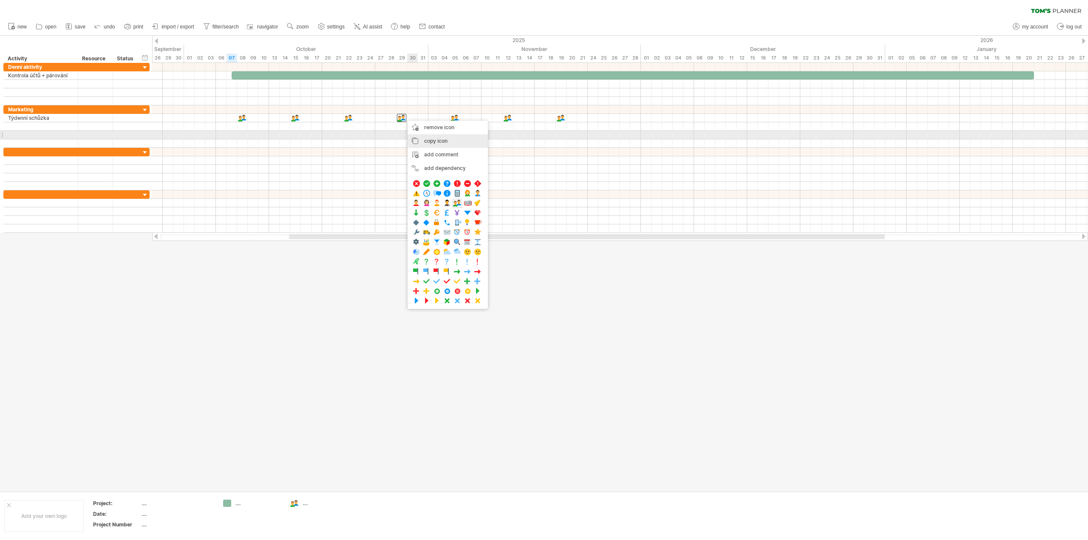
click at [439, 137] on div "copy icon copy time blocks/icons" at bounding box center [448, 141] width 80 height 14
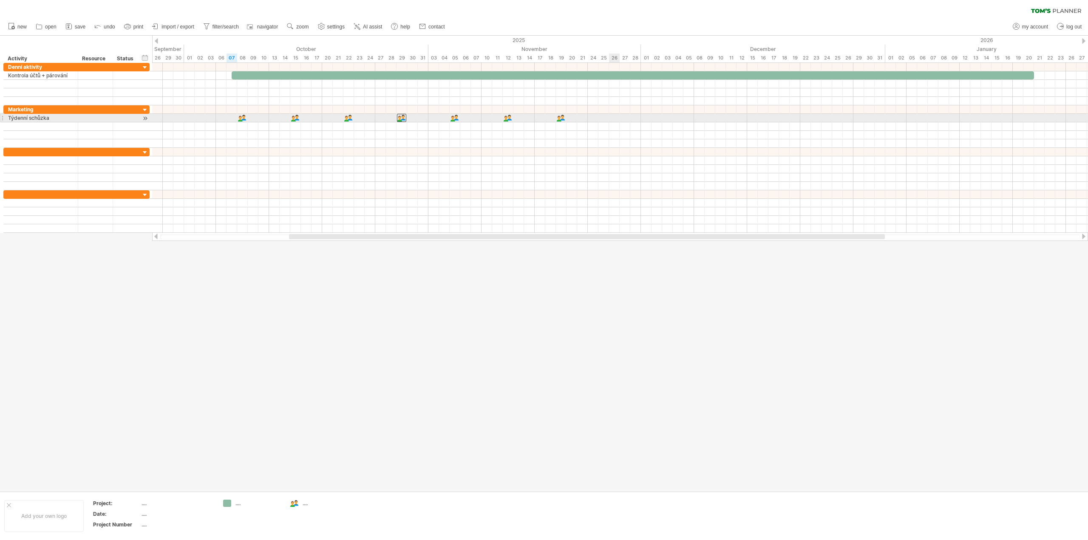
click at [614, 119] on div at bounding box center [620, 118] width 936 height 8
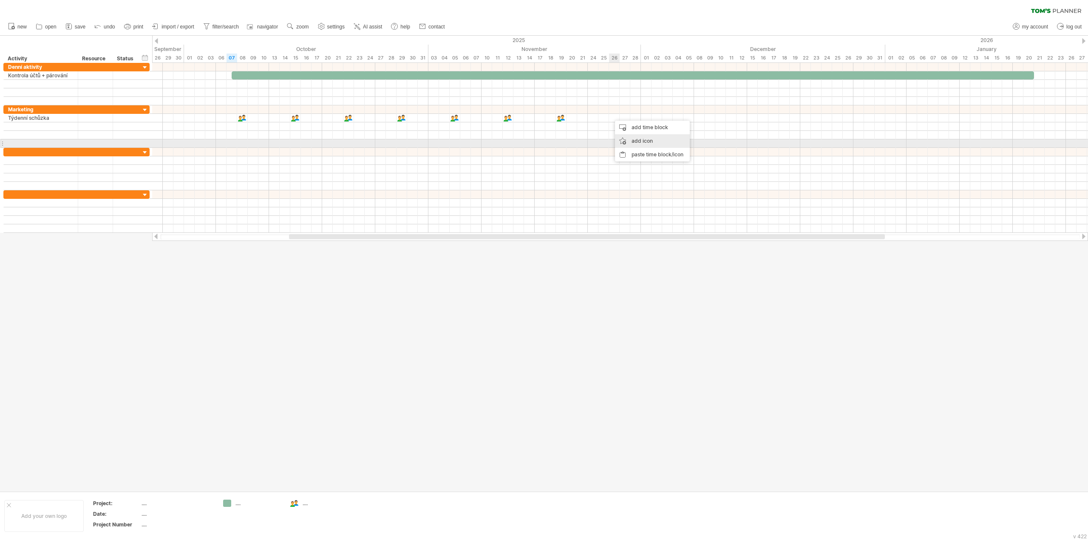
click at [643, 142] on div "add icon" at bounding box center [652, 141] width 75 height 14
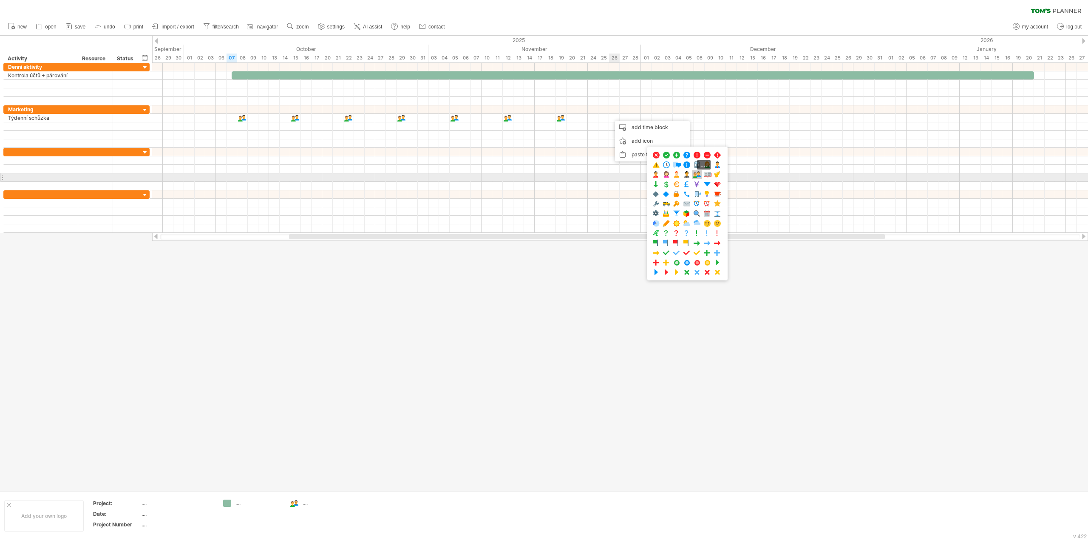
click at [698, 178] on span at bounding box center [697, 175] width 8 height 8
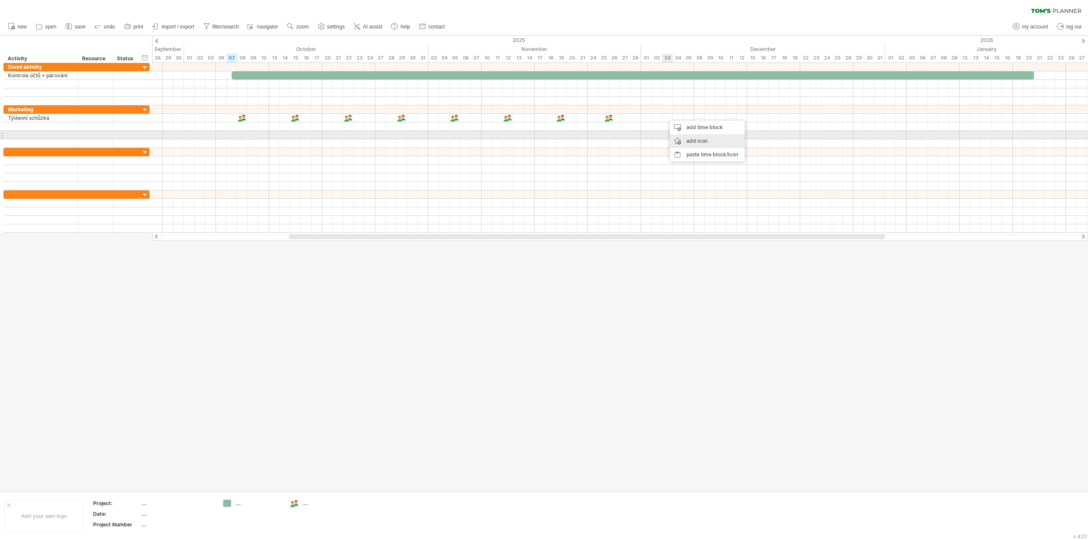
click at [694, 139] on div "add icon" at bounding box center [707, 141] width 75 height 14
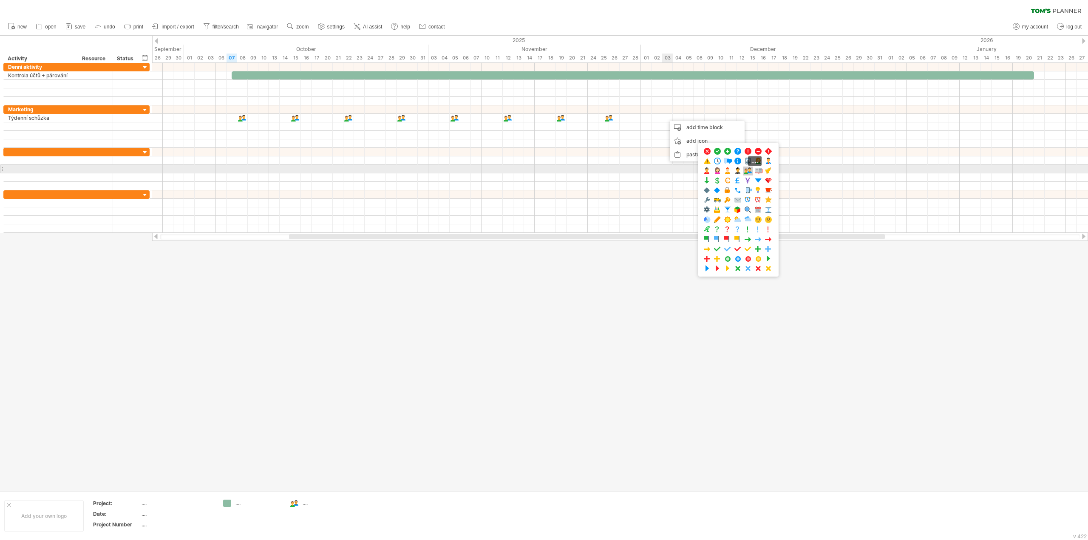
click at [748, 170] on span at bounding box center [748, 171] width 8 height 8
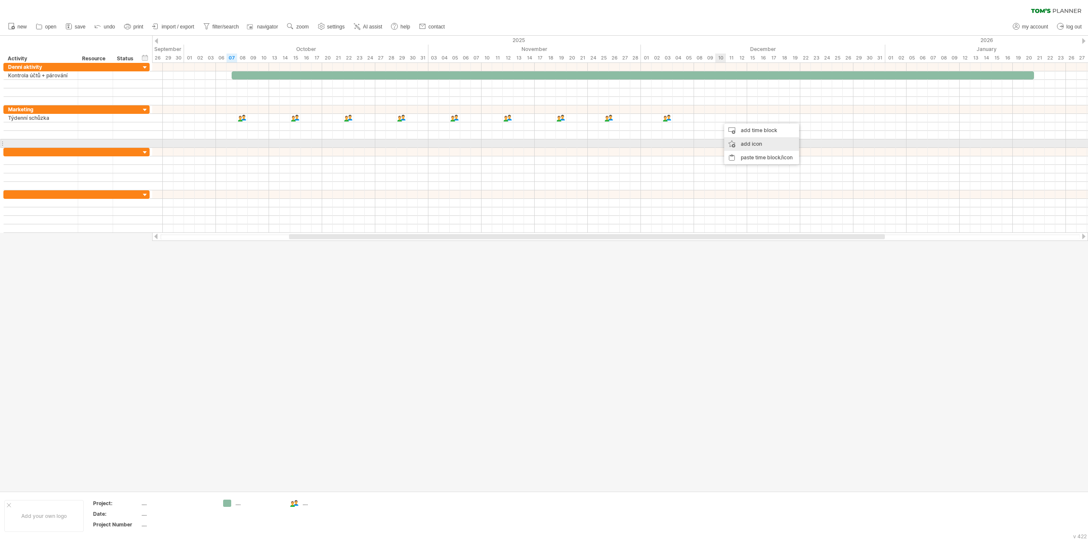
click at [745, 142] on div "add icon" at bounding box center [761, 144] width 75 height 14
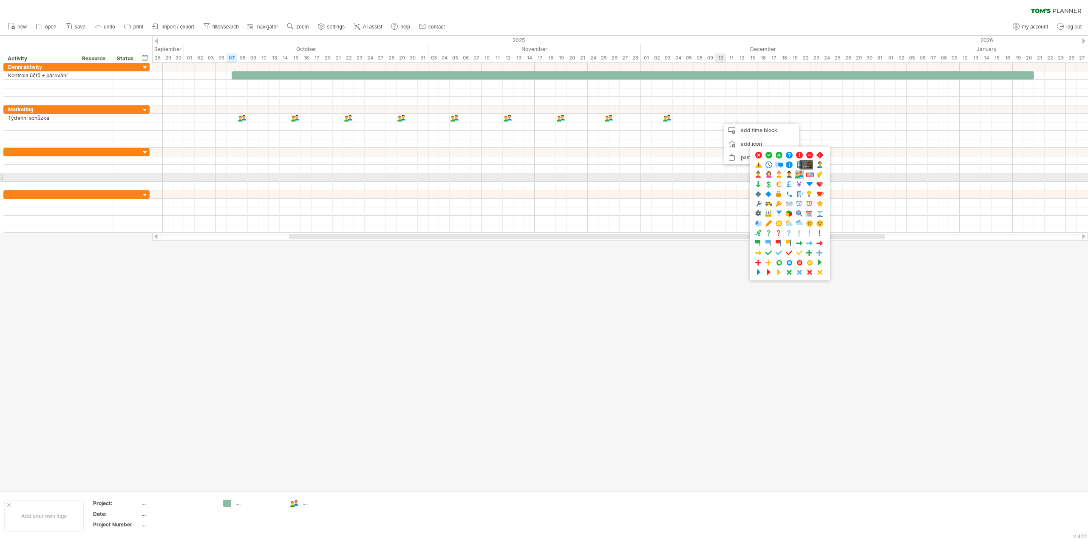
click at [801, 176] on span at bounding box center [799, 175] width 8 height 8
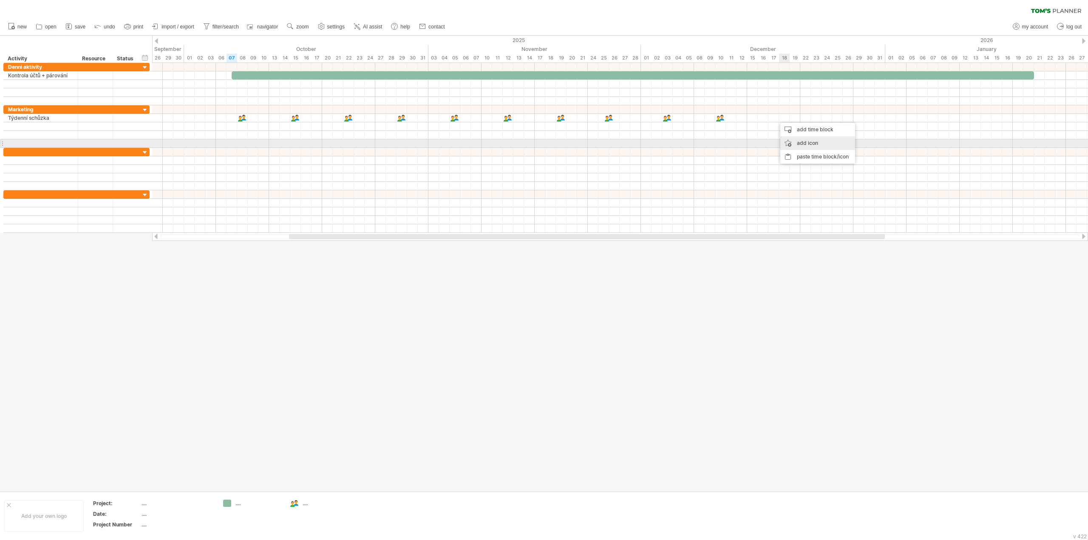
click at [822, 144] on div "add icon" at bounding box center [817, 143] width 75 height 14
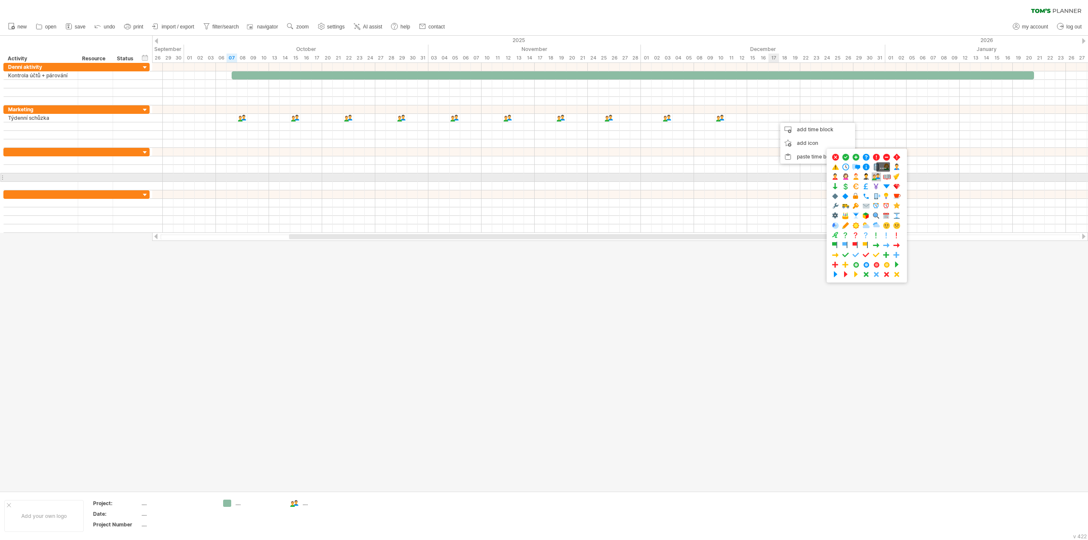
click at [878, 175] on span at bounding box center [876, 177] width 8 height 8
